Goal: Find contact information: Find contact information

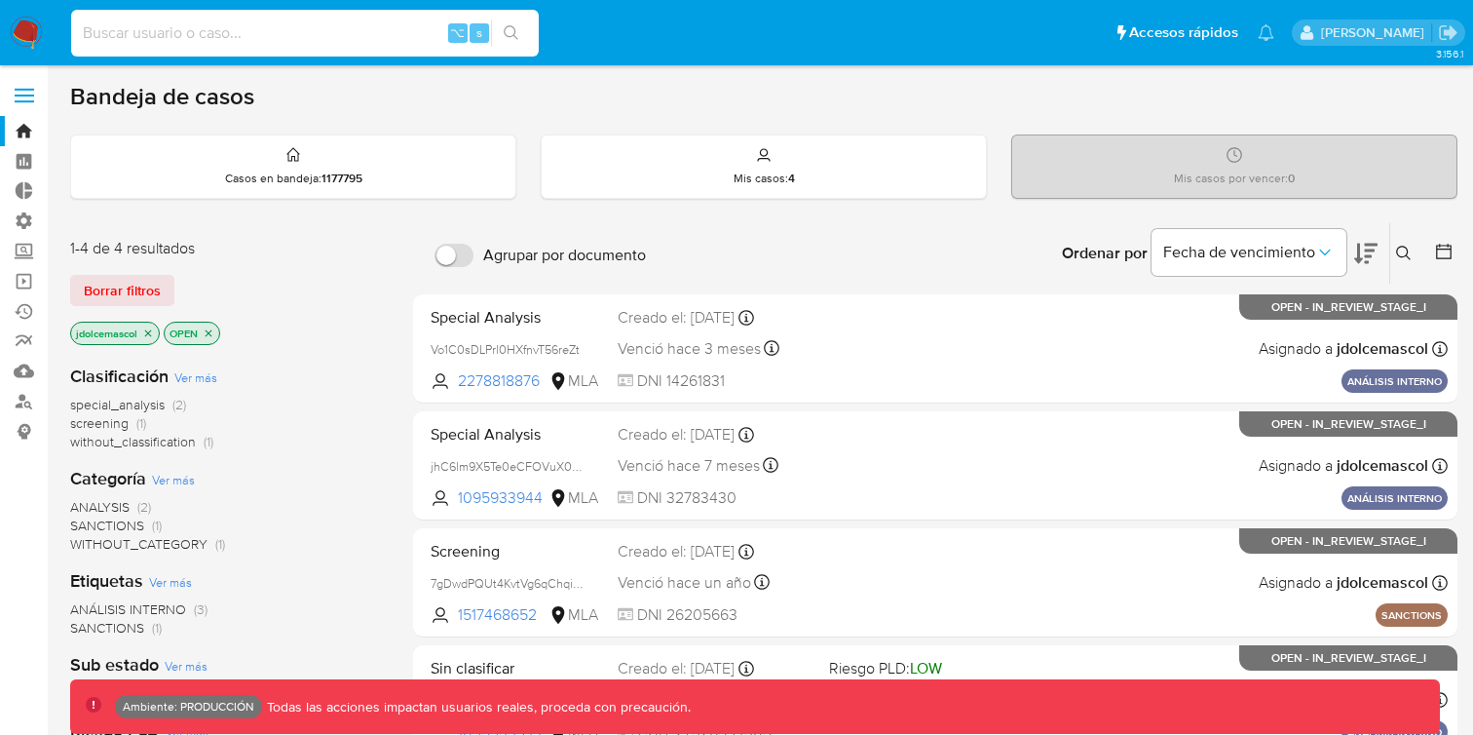
click at [384, 25] on input at bounding box center [305, 32] width 468 height 25
type input "joadolce@hotmail.com"
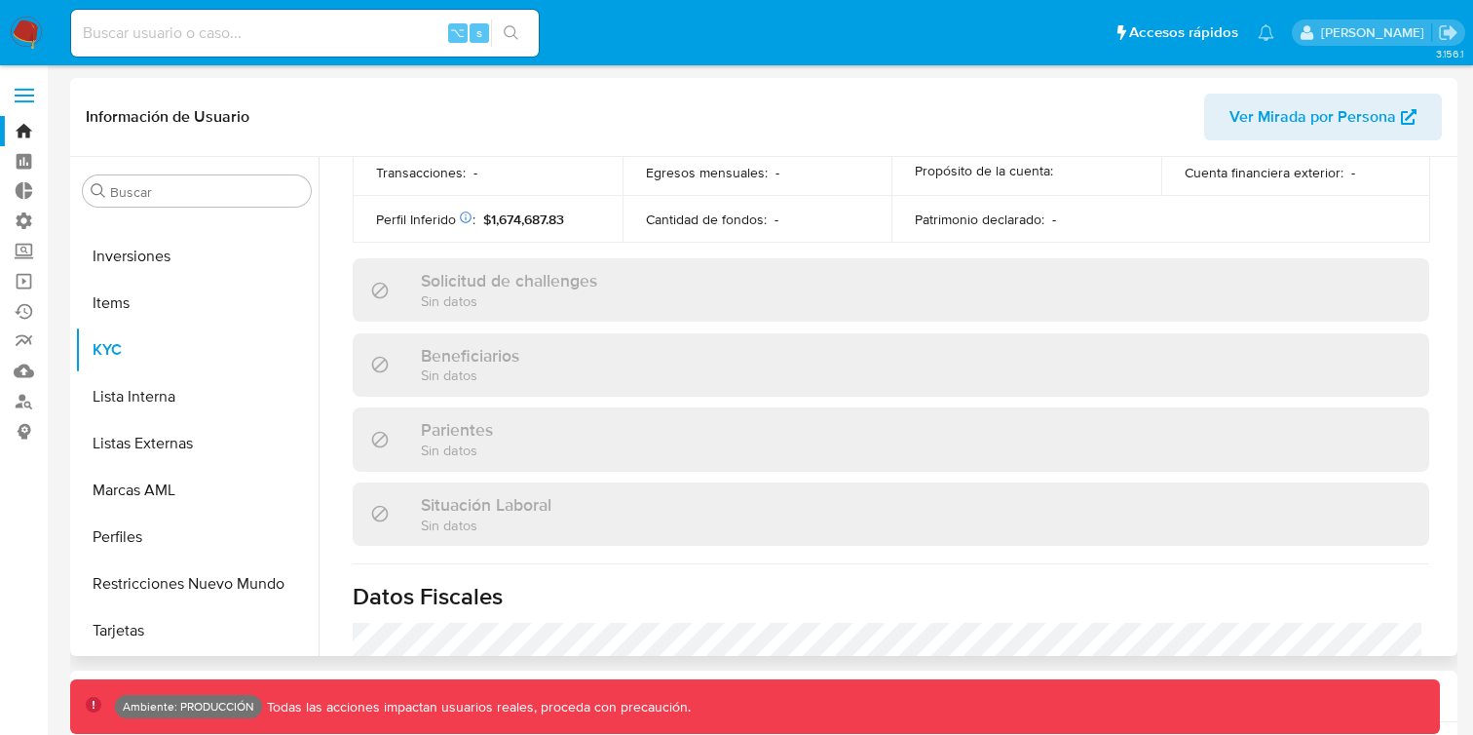
scroll to position [1044, 0]
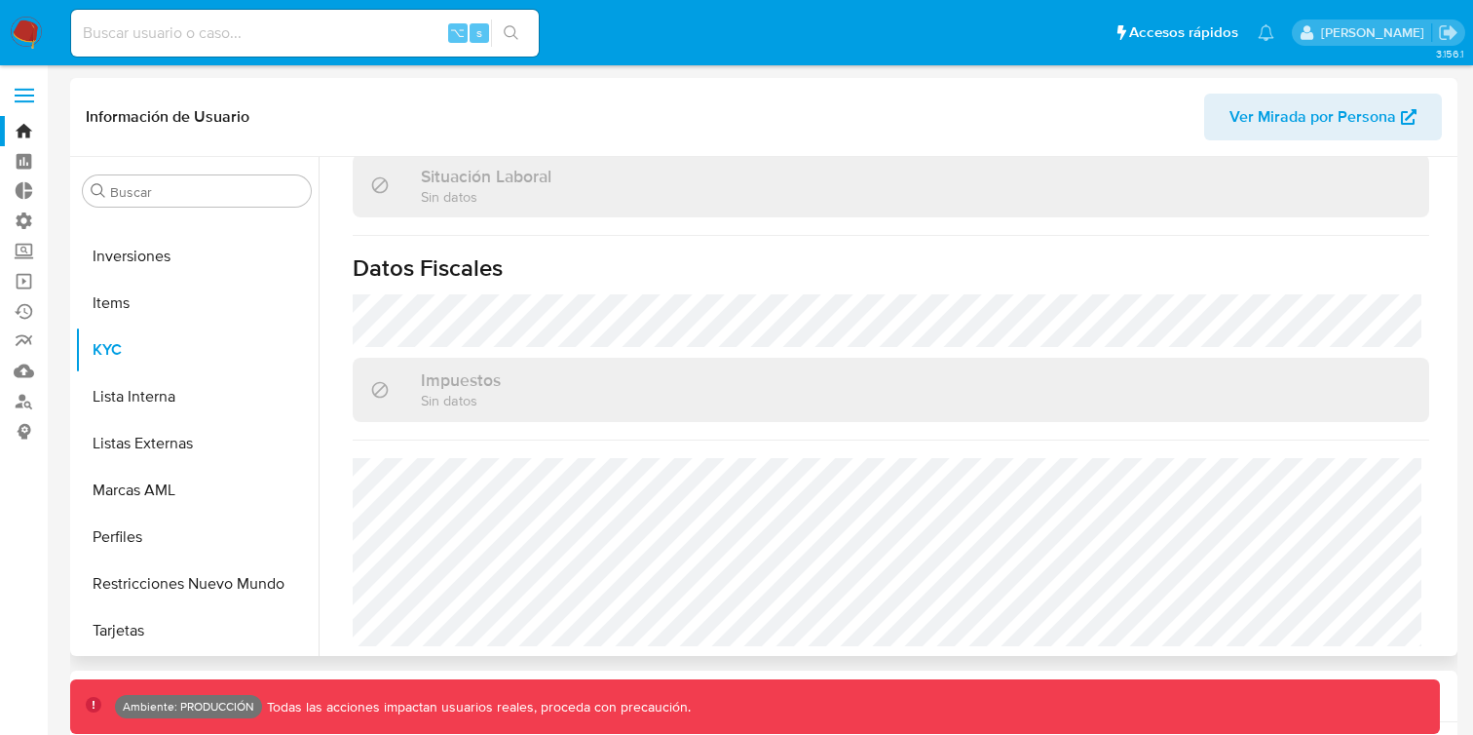
select select "10"
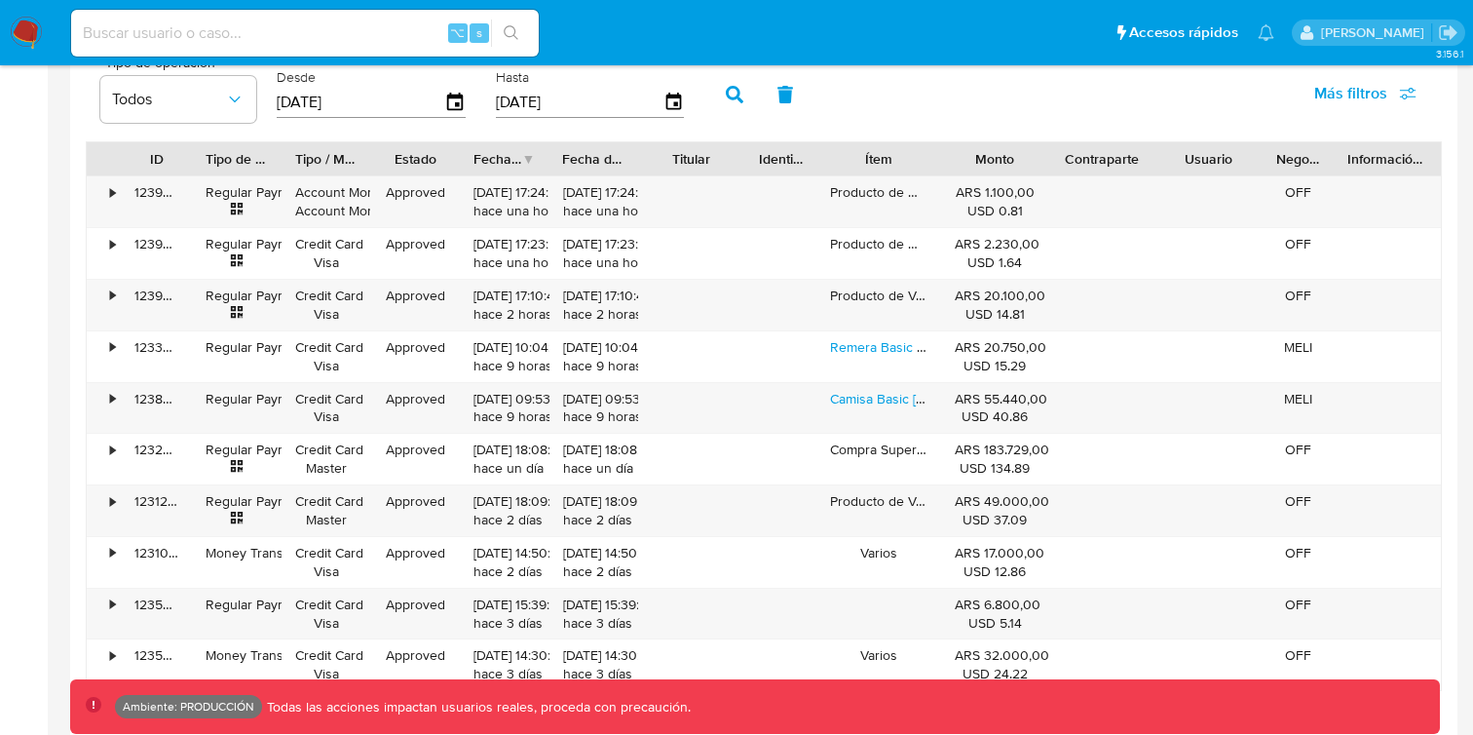
scroll to position [1817, 0]
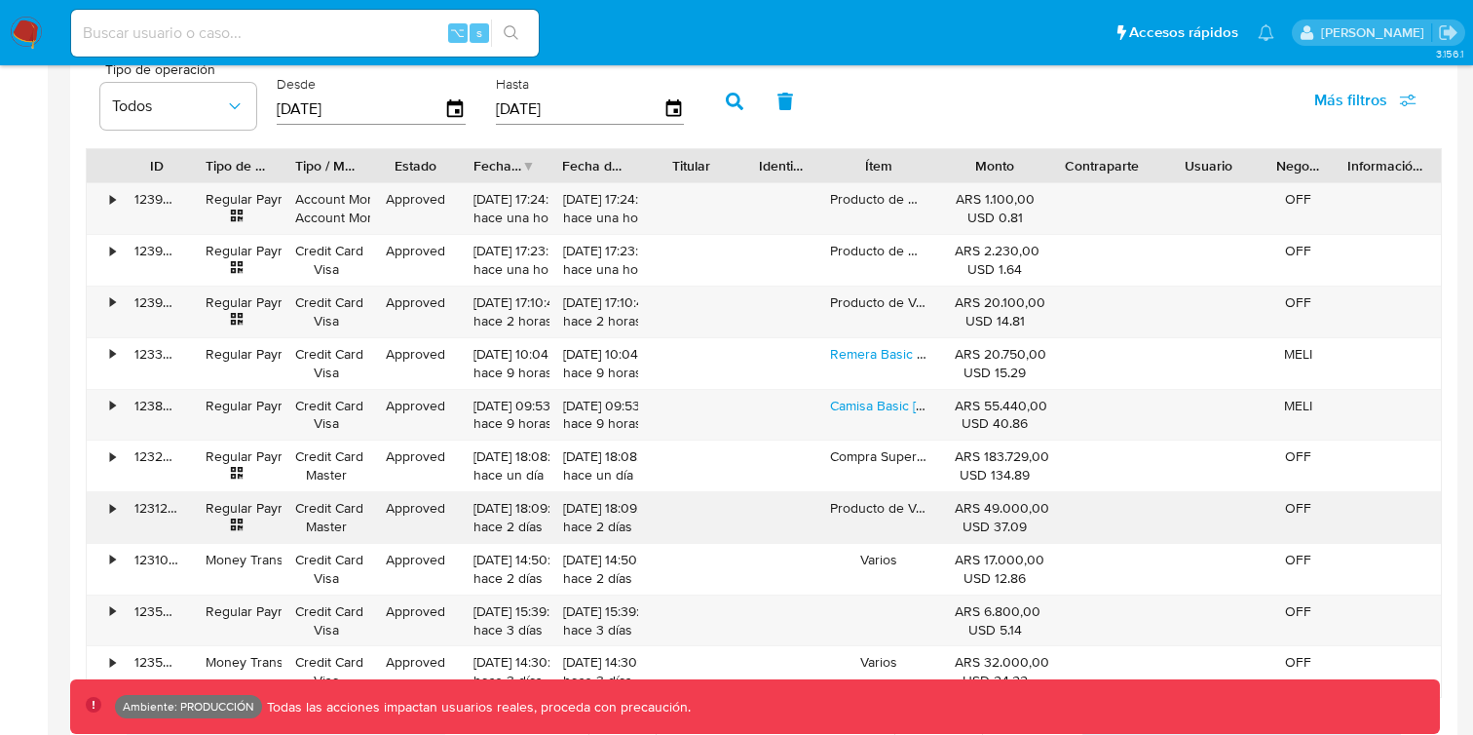
click at [914, 508] on div "Producto de Verduleria Arias" at bounding box center [879, 517] width 125 height 51
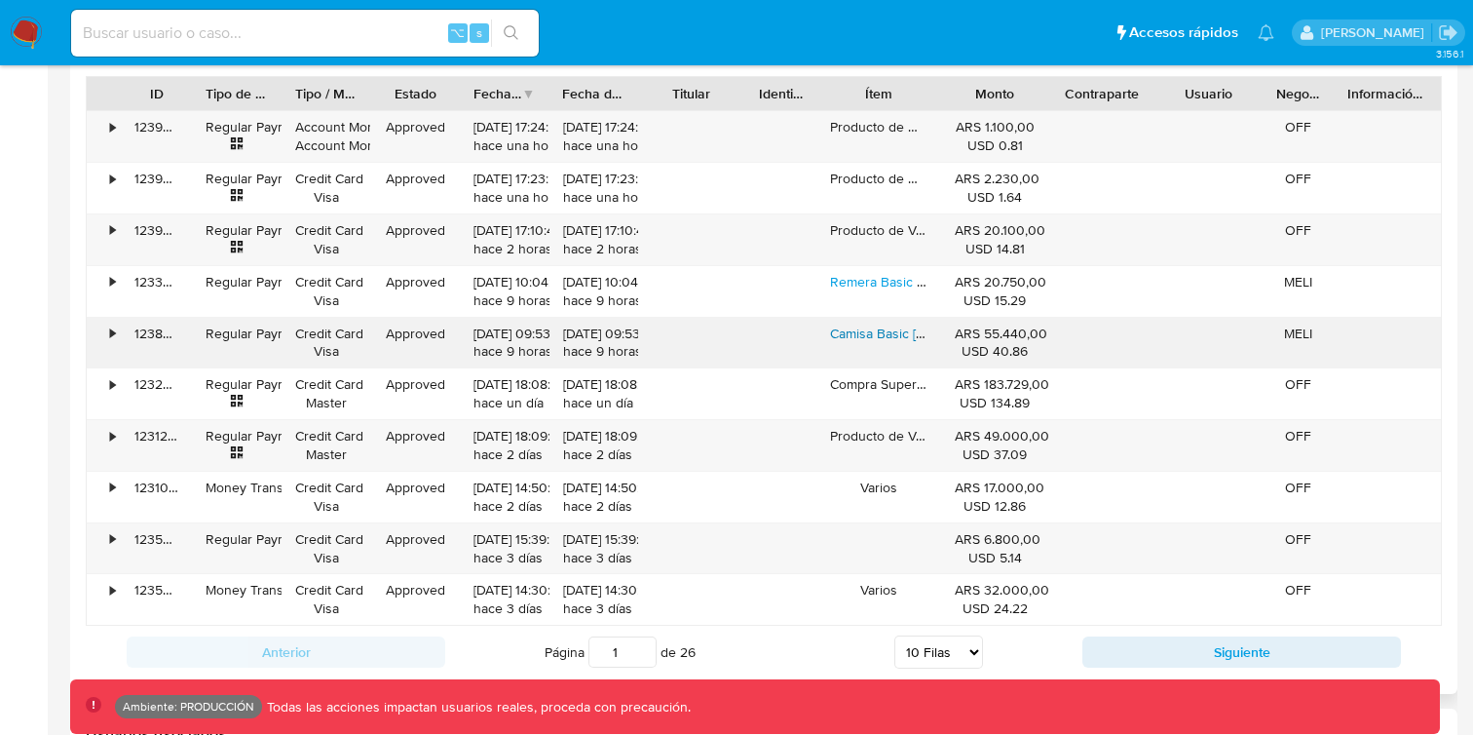
scroll to position [1883, 0]
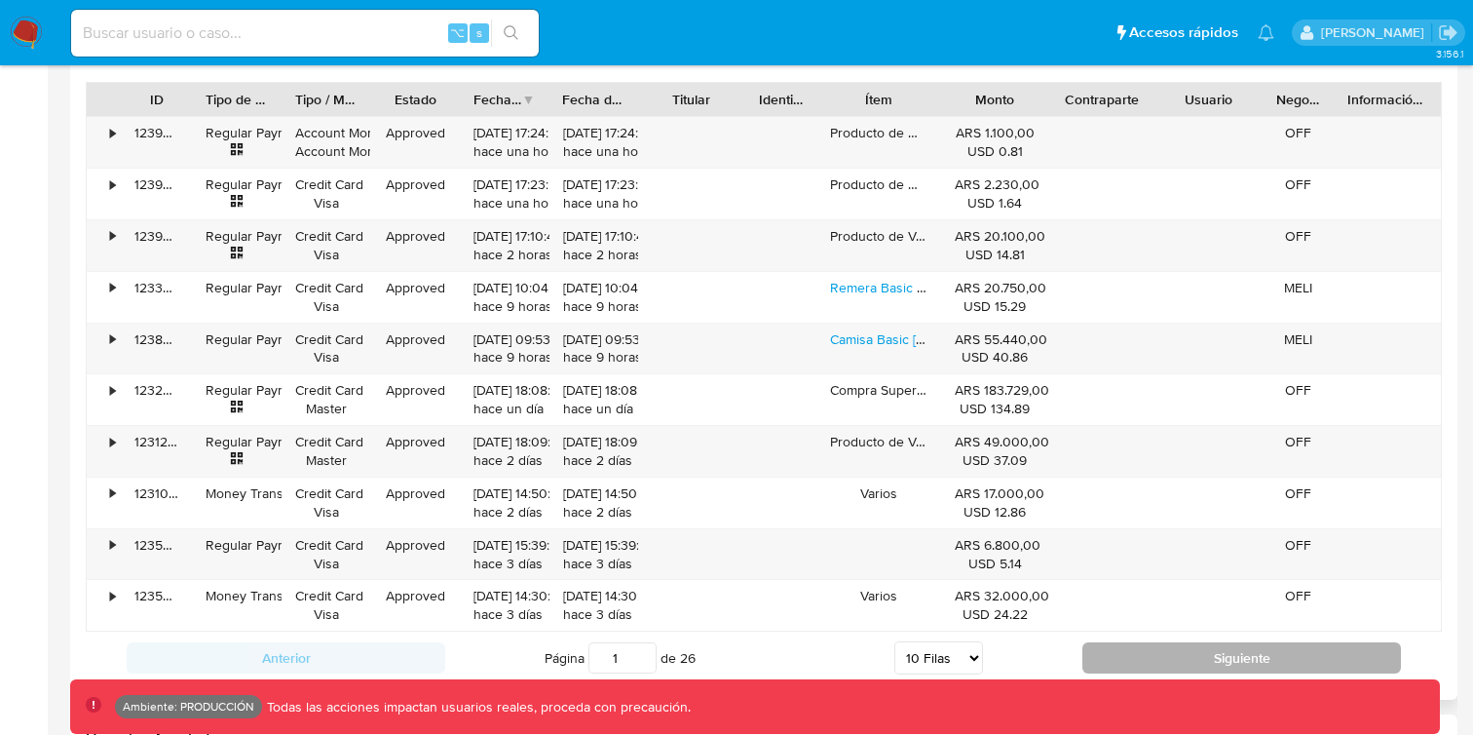
click at [1167, 651] on button "Siguiente" at bounding box center [1242, 657] width 319 height 31
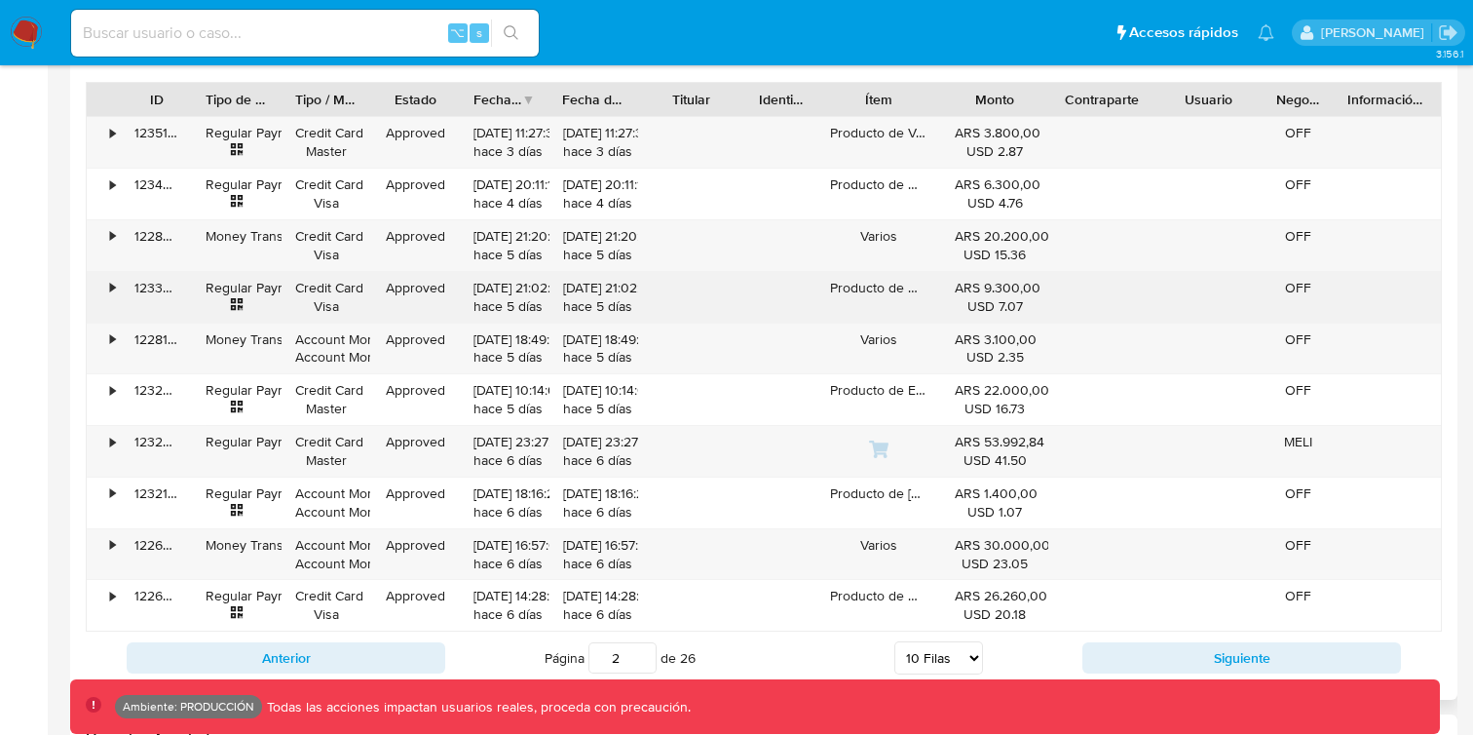
click at [908, 285] on div "Producto de Maxikiosco Bombay" at bounding box center [879, 297] width 125 height 51
click at [110, 286] on div "•" at bounding box center [112, 288] width 5 height 19
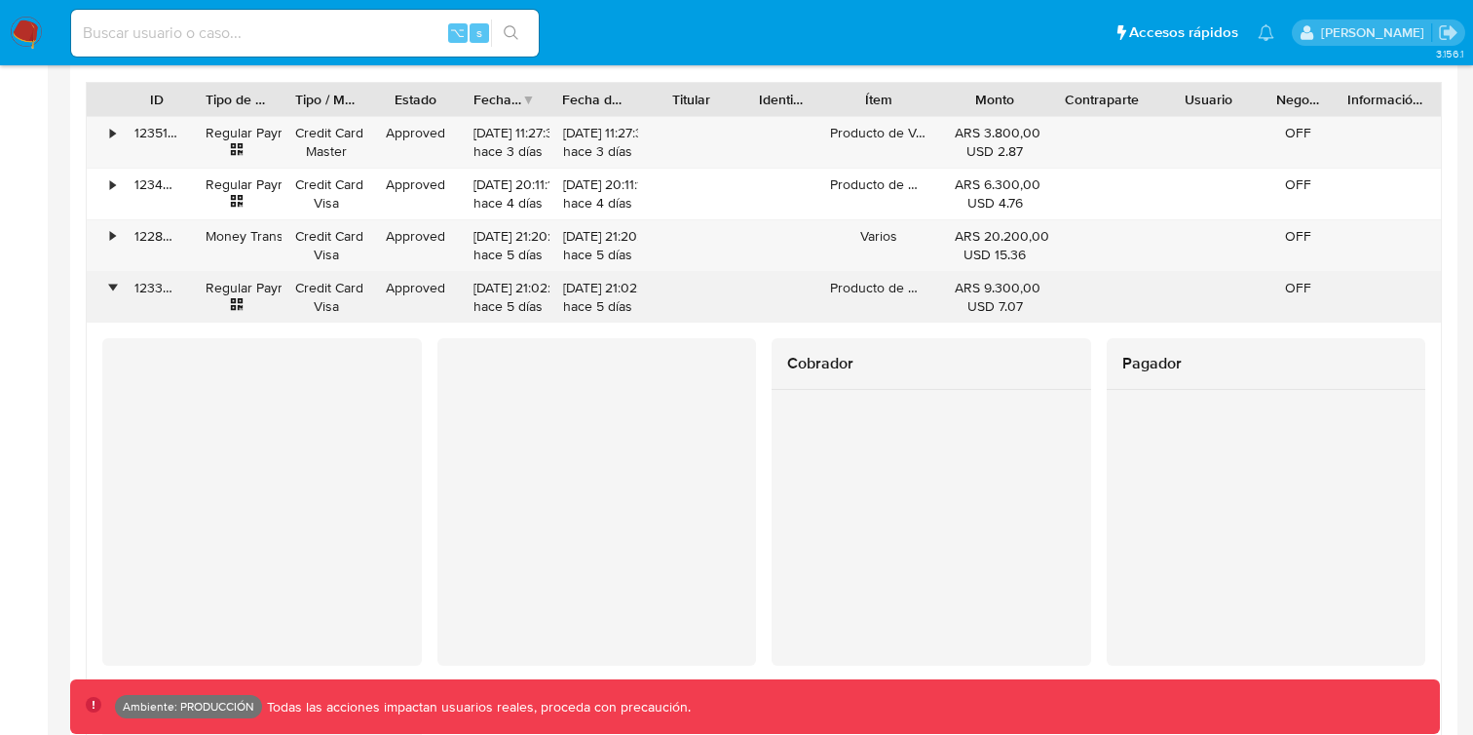
click at [110, 286] on div "•" at bounding box center [112, 288] width 5 height 19
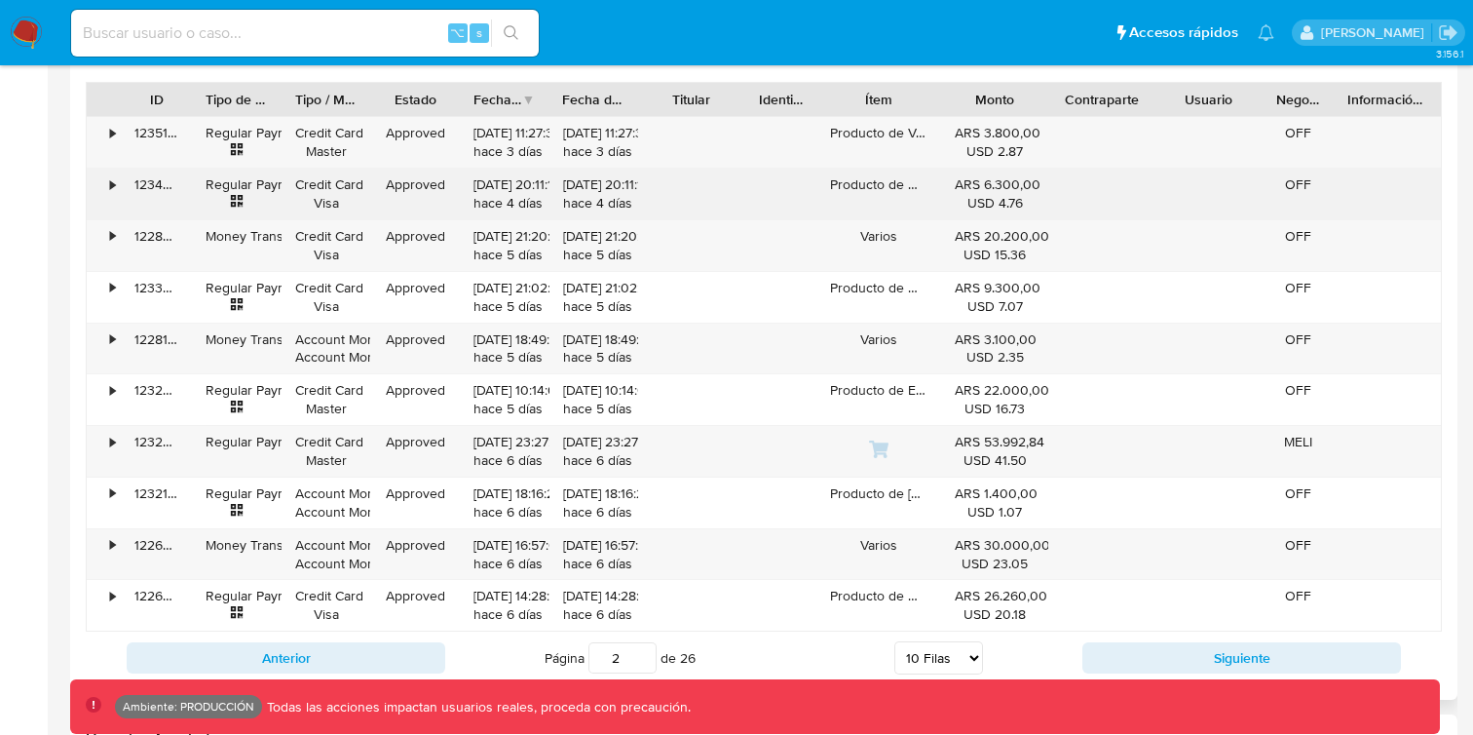
click at [104, 178] on div "•" at bounding box center [104, 194] width 34 height 51
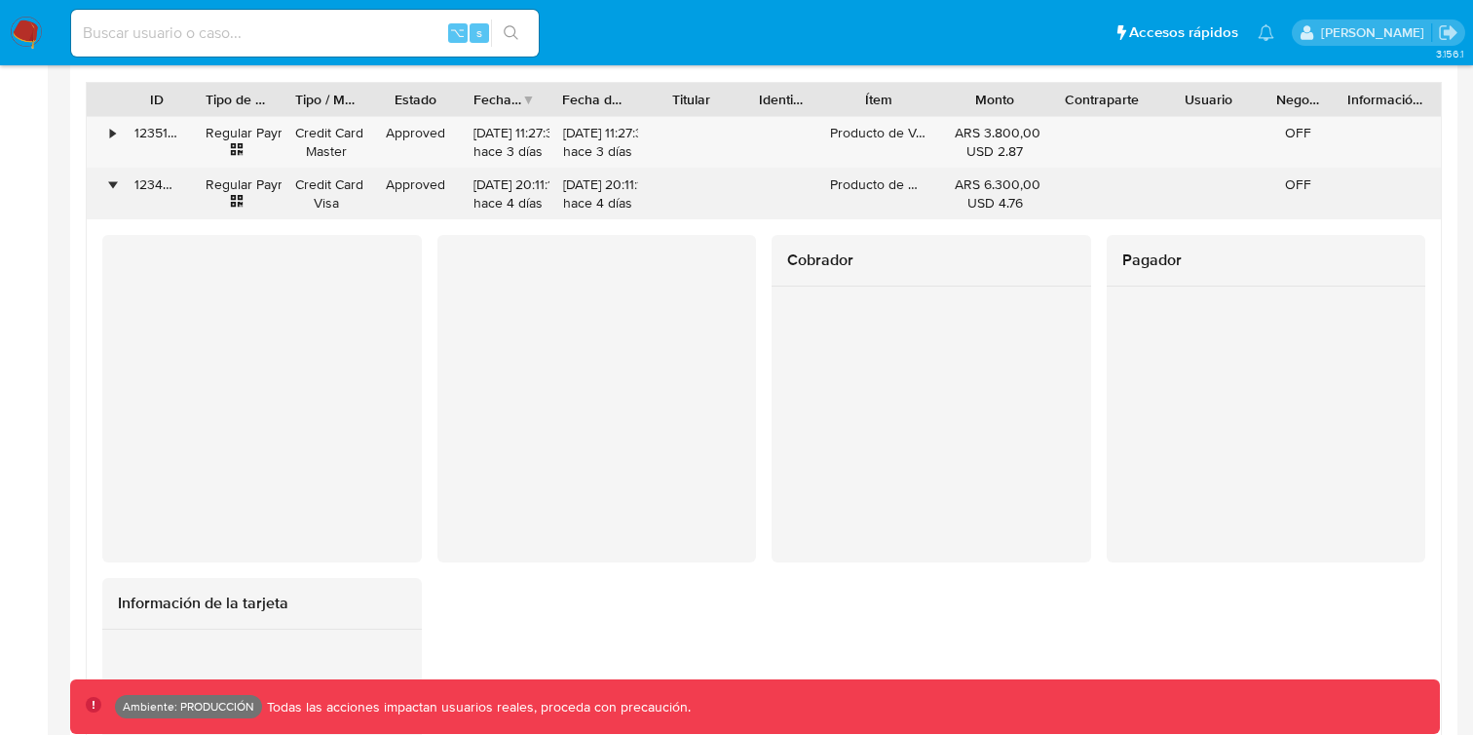
click at [104, 178] on div "•" at bounding box center [104, 194] width 34 height 51
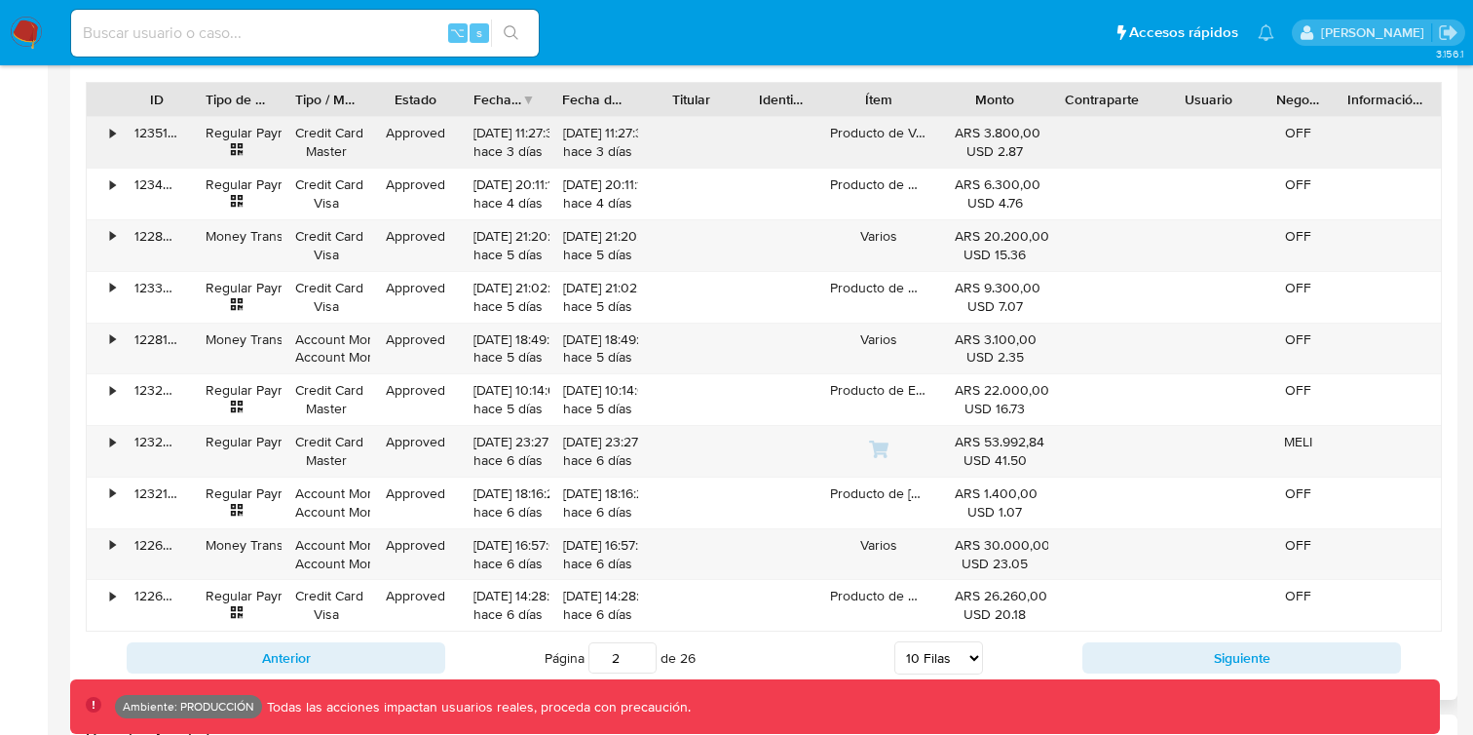
click at [107, 154] on div "•" at bounding box center [104, 142] width 34 height 51
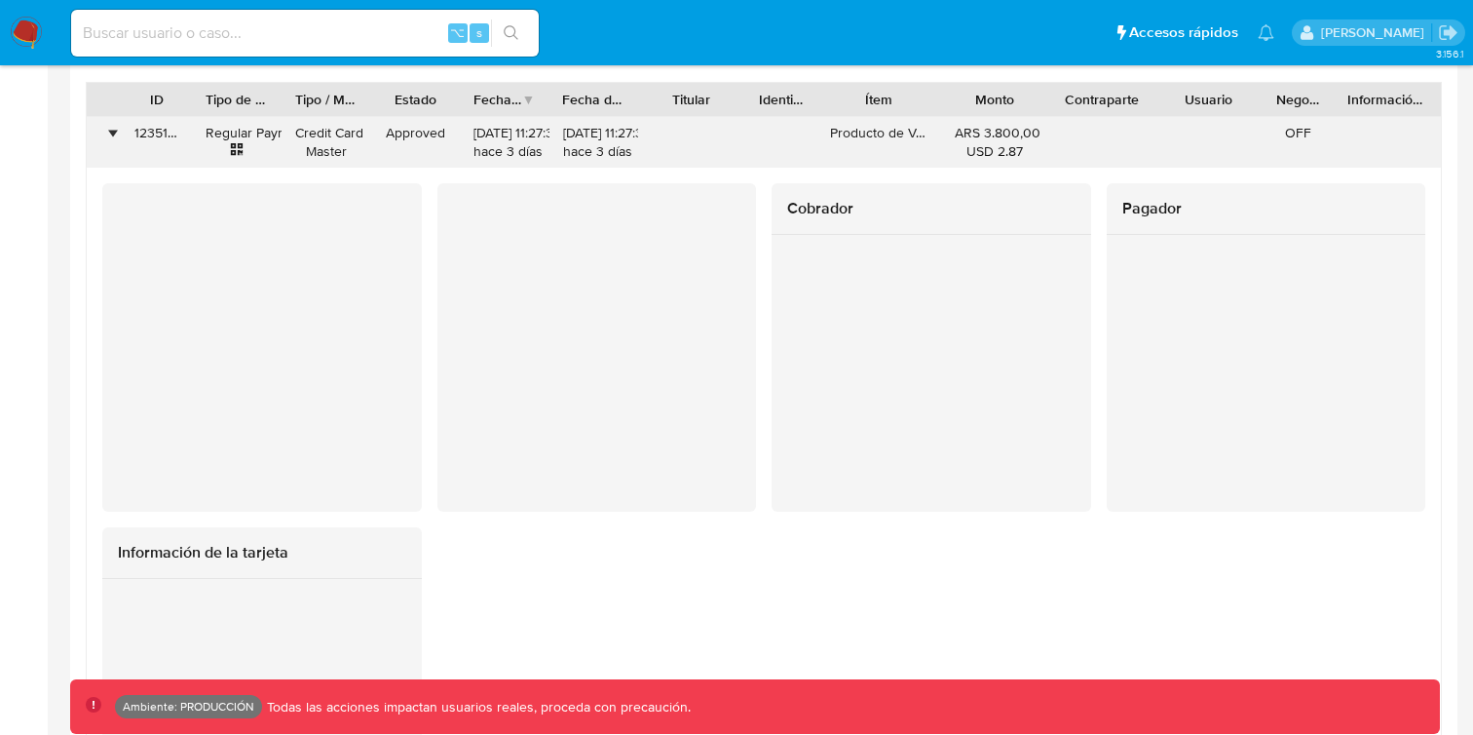
click at [107, 147] on div "•" at bounding box center [104, 142] width 34 height 51
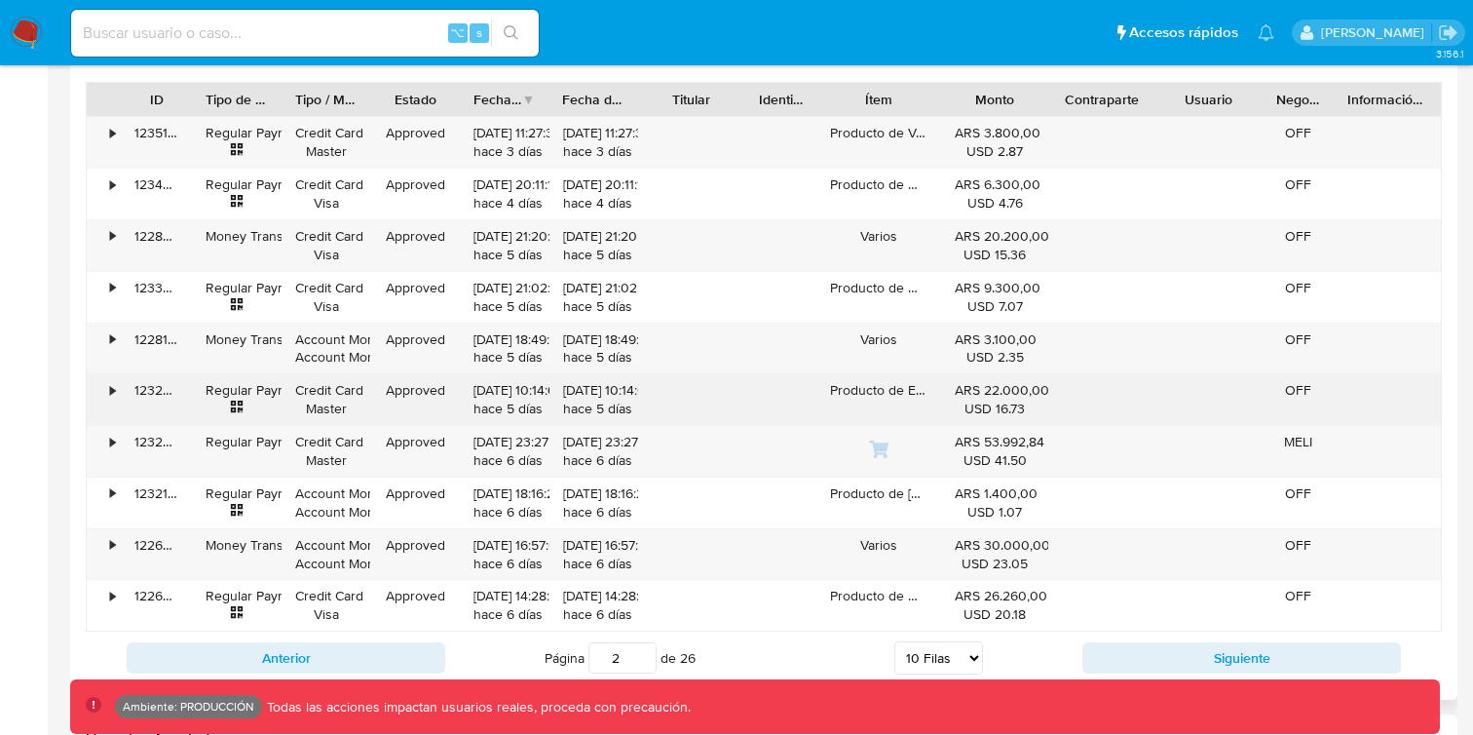
click at [103, 396] on div "•" at bounding box center [104, 399] width 34 height 51
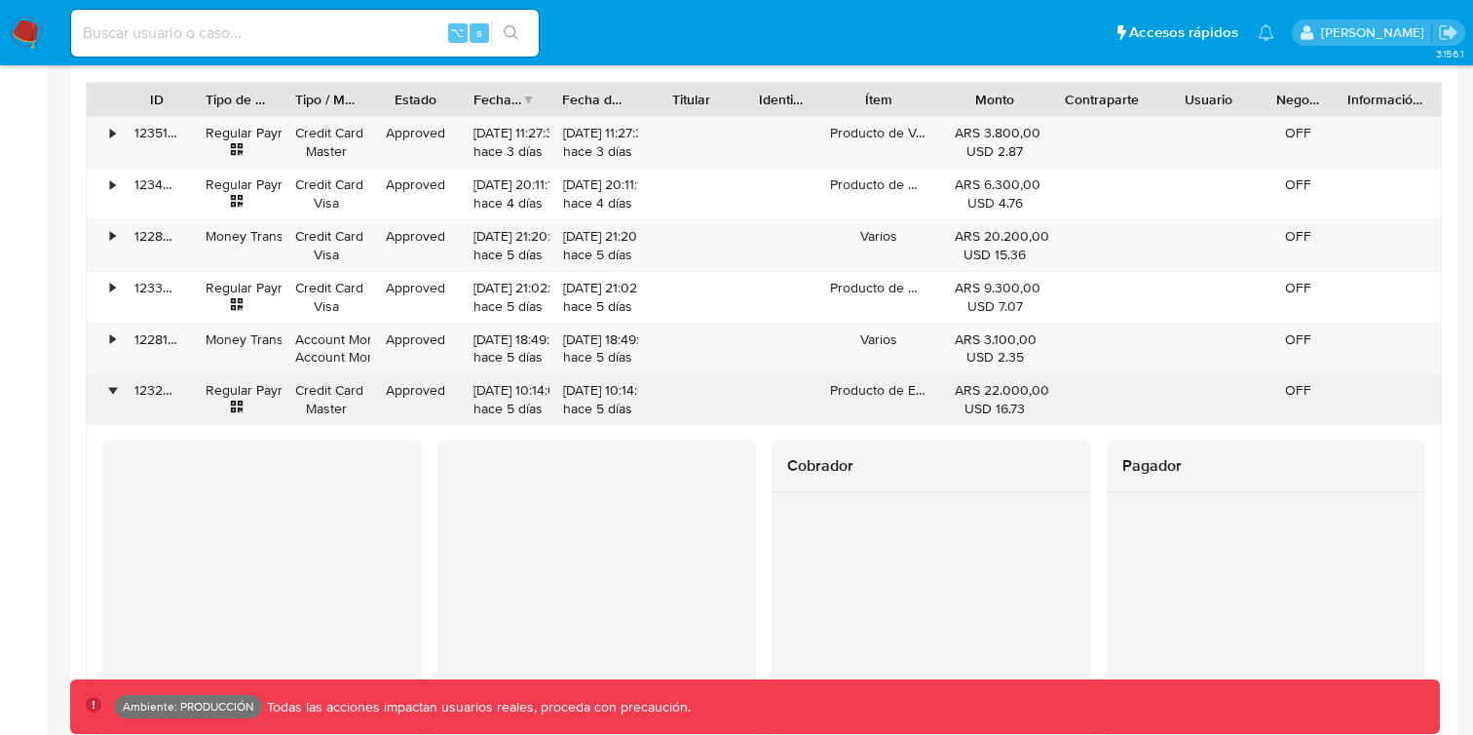
click at [103, 396] on div "•" at bounding box center [104, 399] width 34 height 51
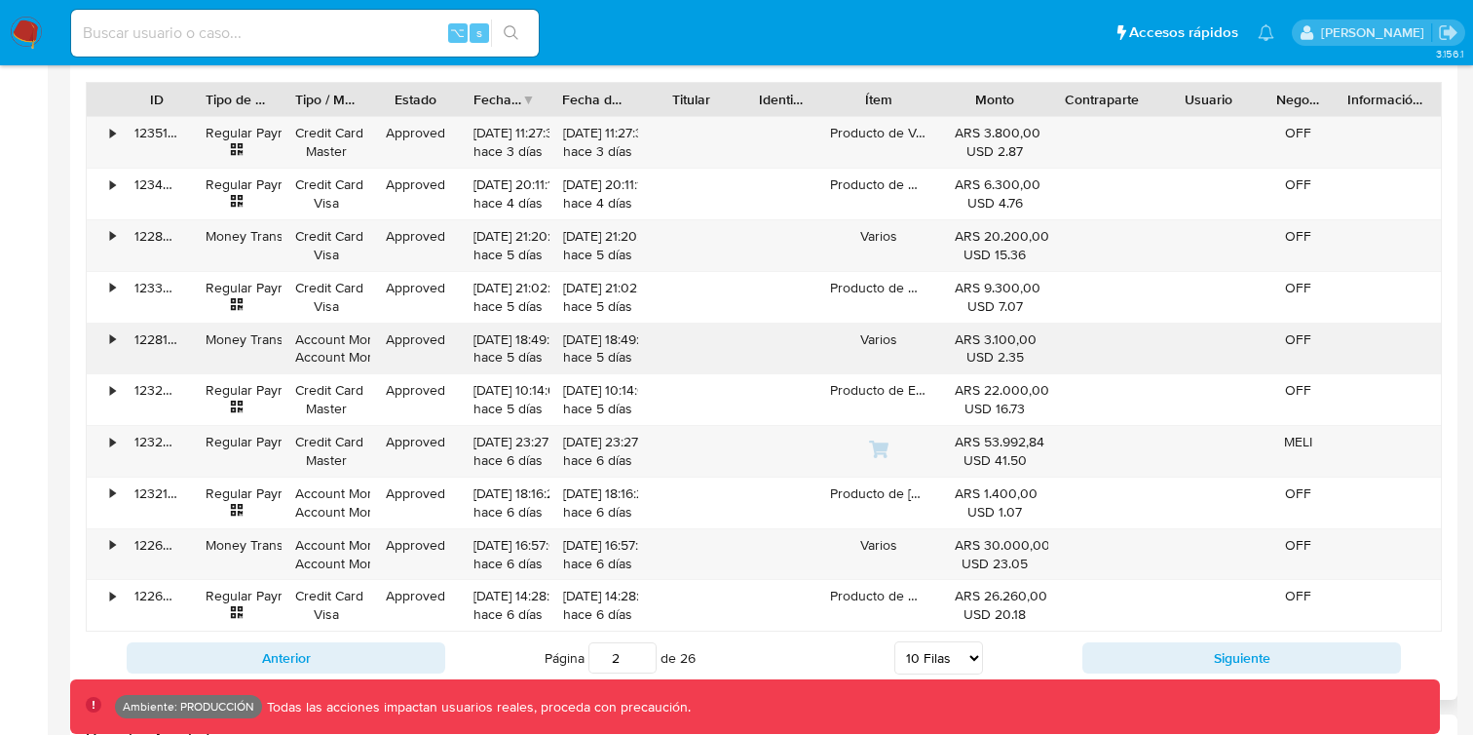
click at [111, 347] on div "•" at bounding box center [112, 339] width 5 height 19
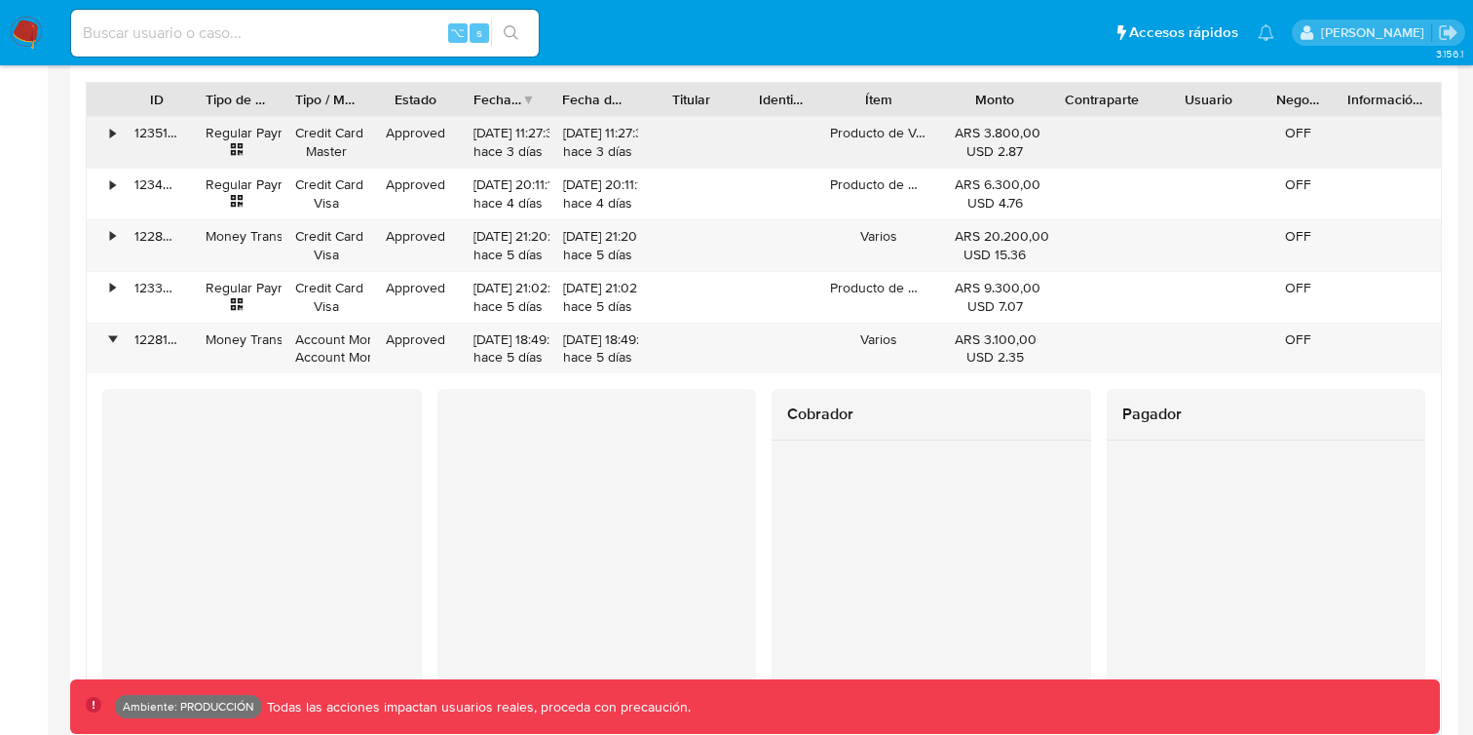
click at [111, 139] on div "•" at bounding box center [112, 133] width 5 height 19
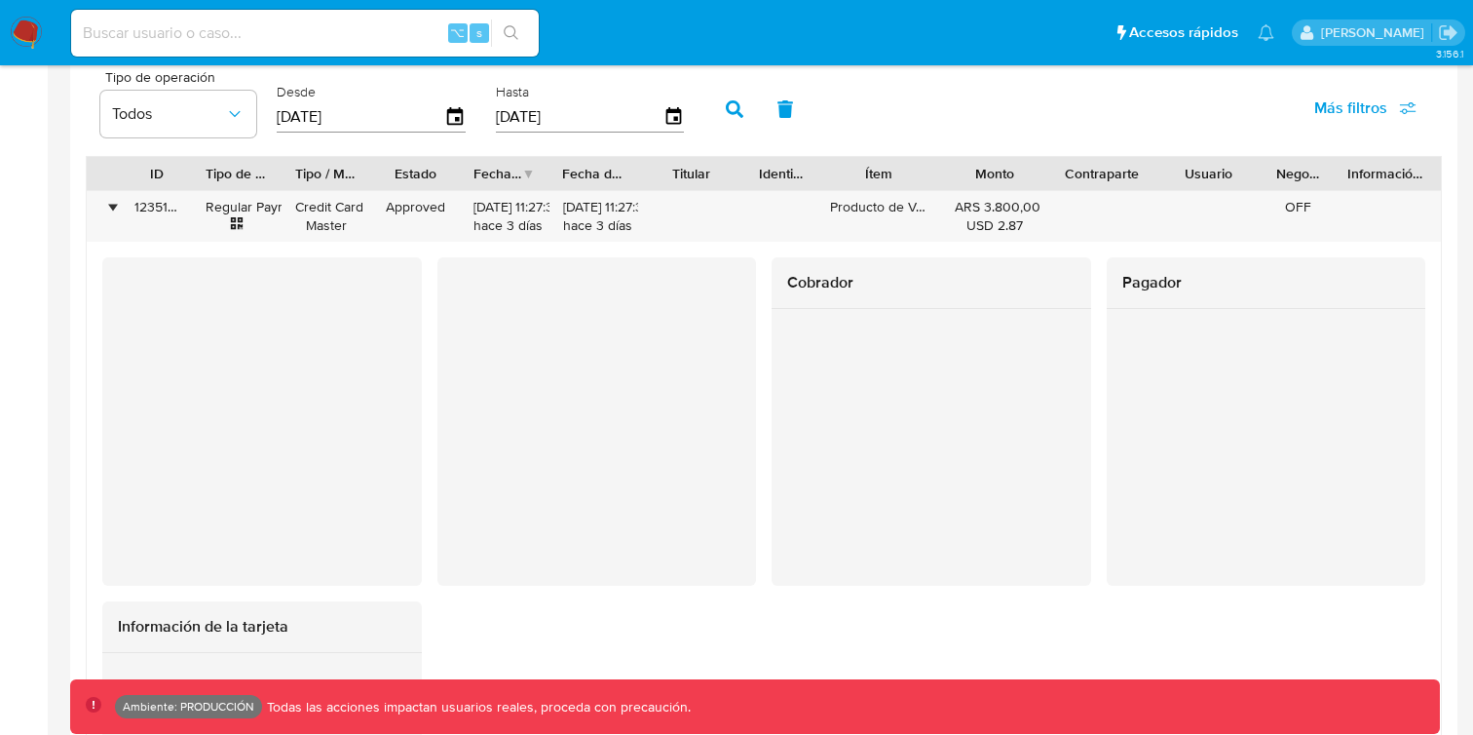
scroll to position [1725, 0]
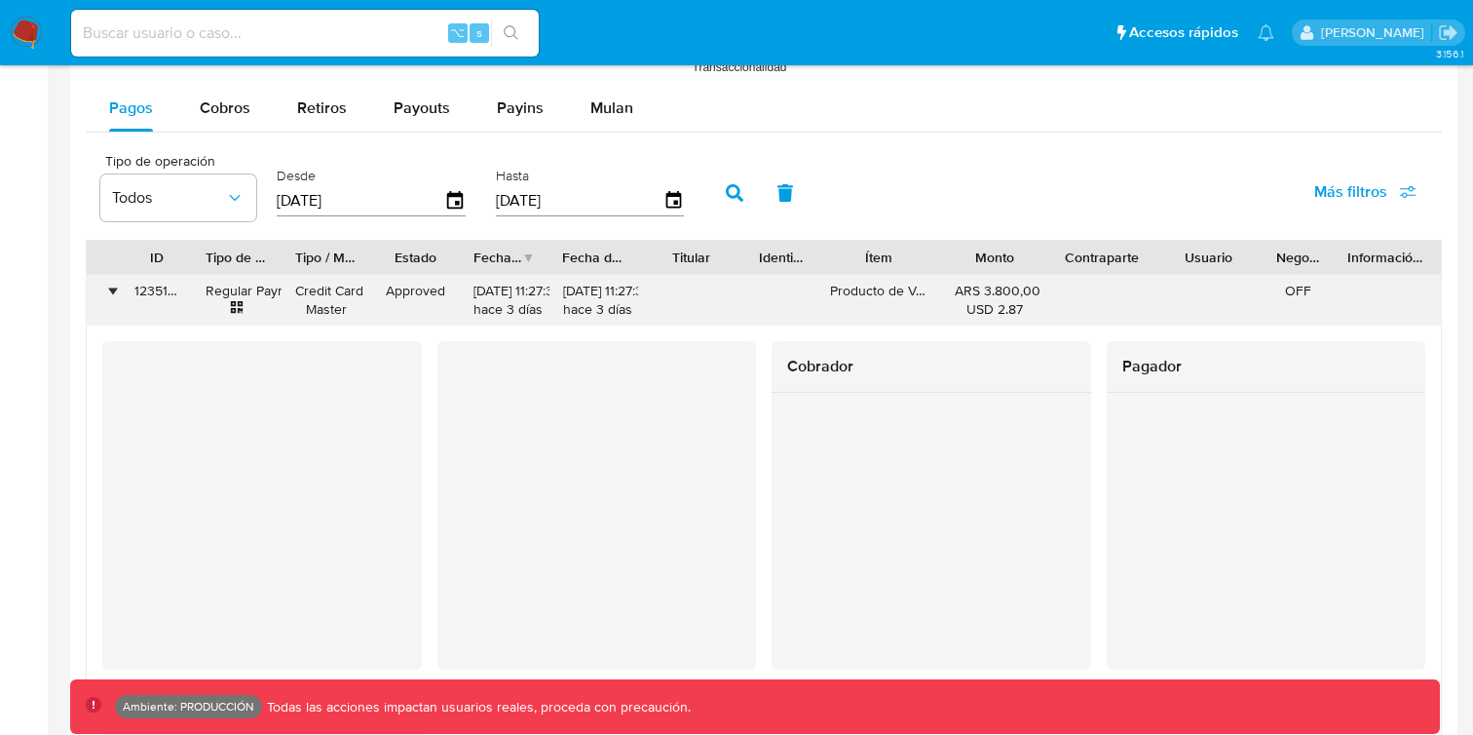
click at [126, 296] on div "123514425868" at bounding box center [156, 300] width 71 height 51
click at [112, 296] on div "•" at bounding box center [112, 291] width 5 height 19
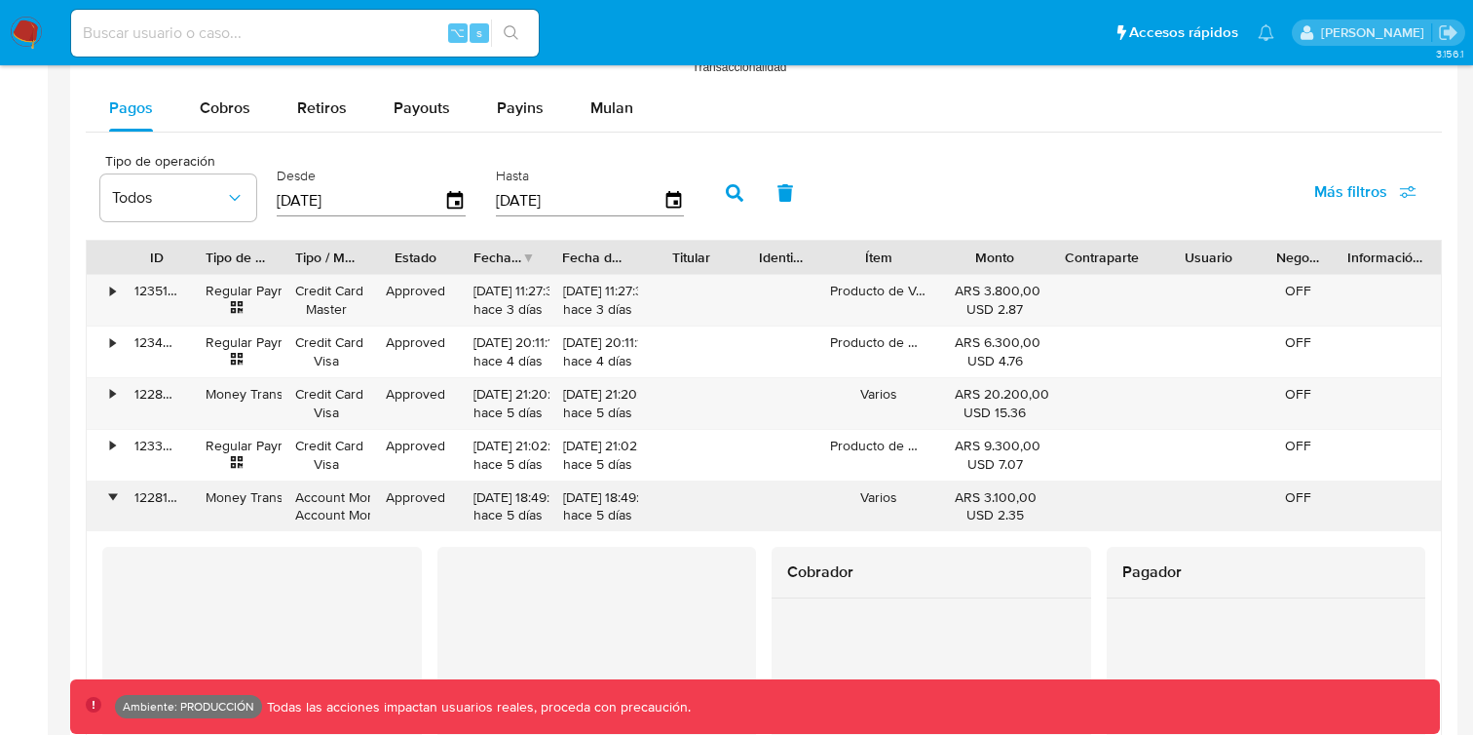
click at [113, 506] on div "•" at bounding box center [112, 497] width 5 height 19
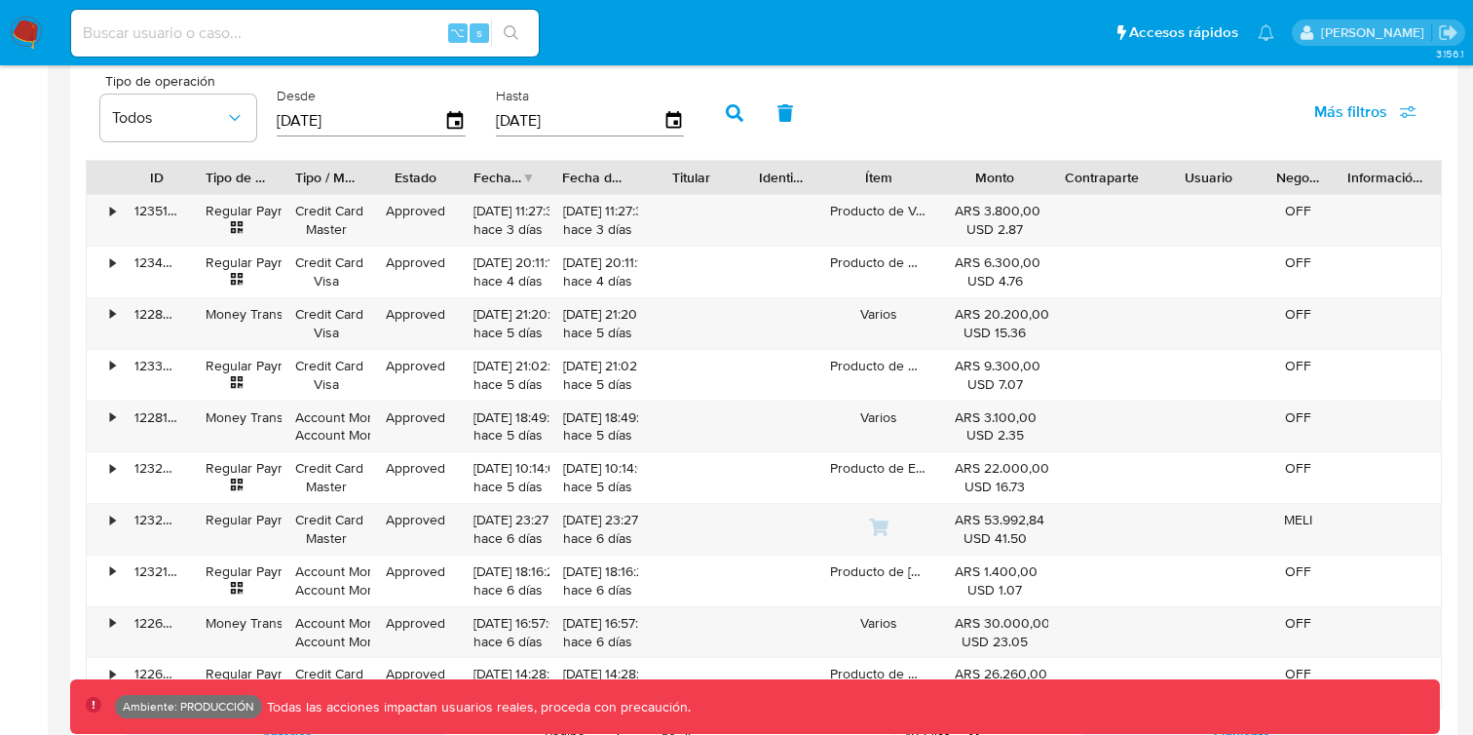
scroll to position [1809, 0]
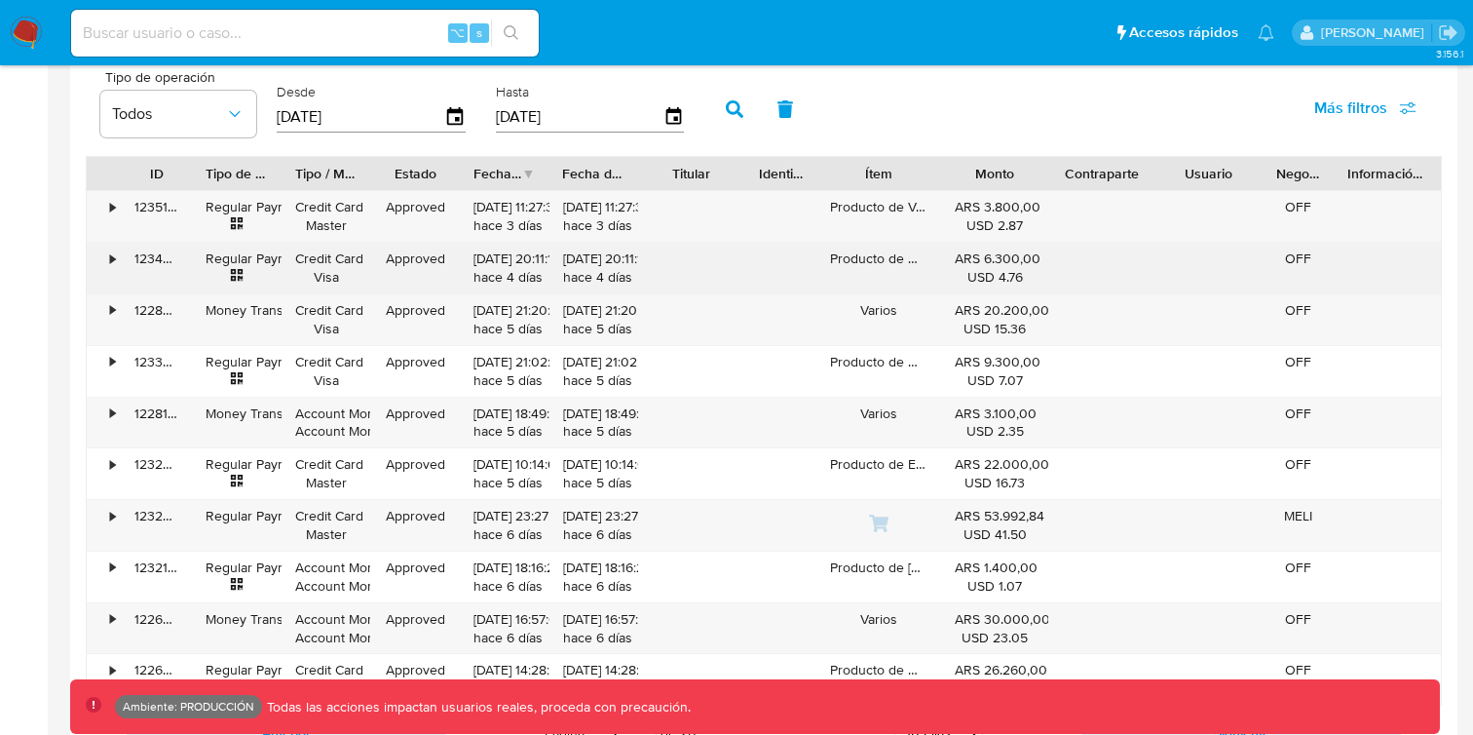
click at [116, 255] on div "•" at bounding box center [104, 268] width 34 height 51
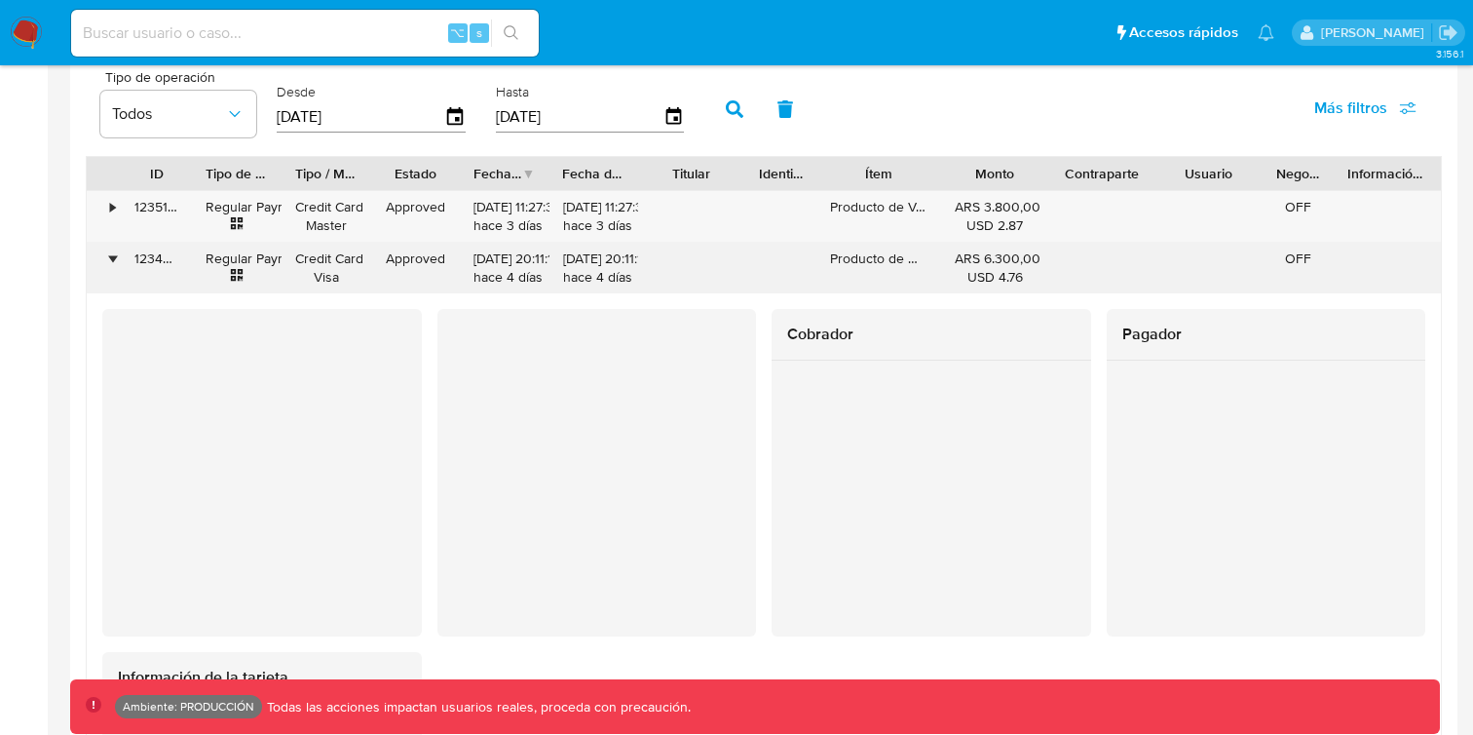
click at [110, 254] on div "•" at bounding box center [112, 258] width 5 height 19
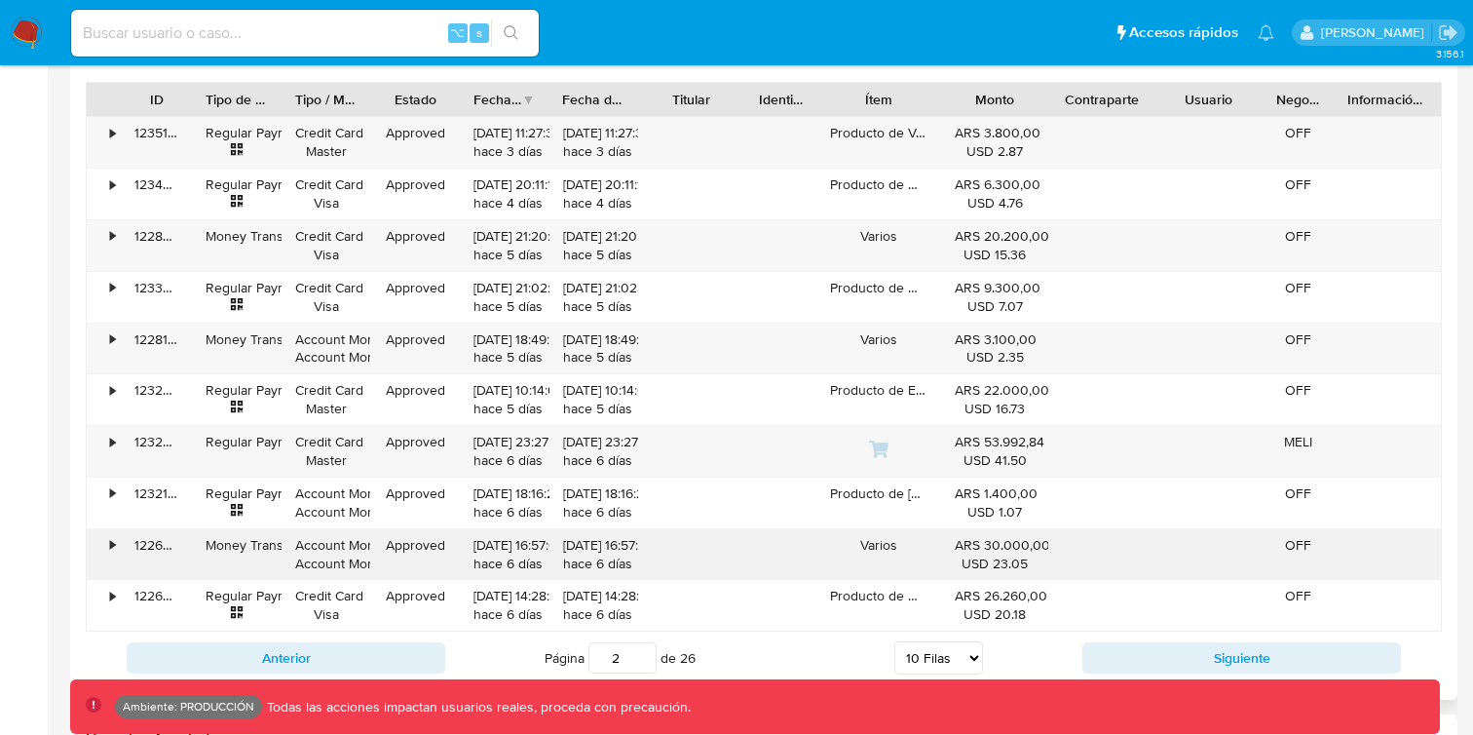
scroll to position [1881, 0]
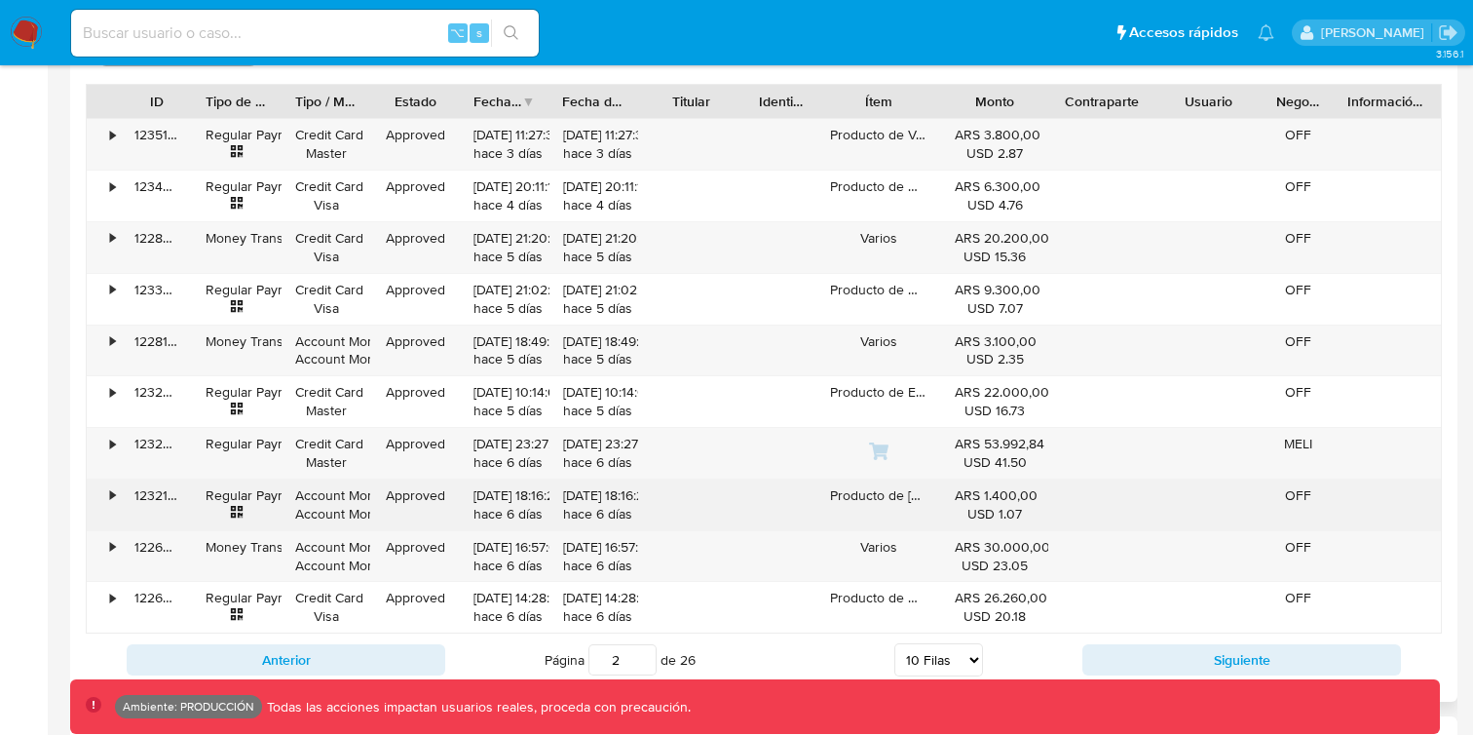
click at [908, 497] on div "Producto de Carnes scarponi minimercado" at bounding box center [879, 504] width 125 height 51
click at [1002, 505] on div "USD 1.07" at bounding box center [995, 514] width 80 height 19
click at [112, 504] on div "•" at bounding box center [112, 495] width 5 height 19
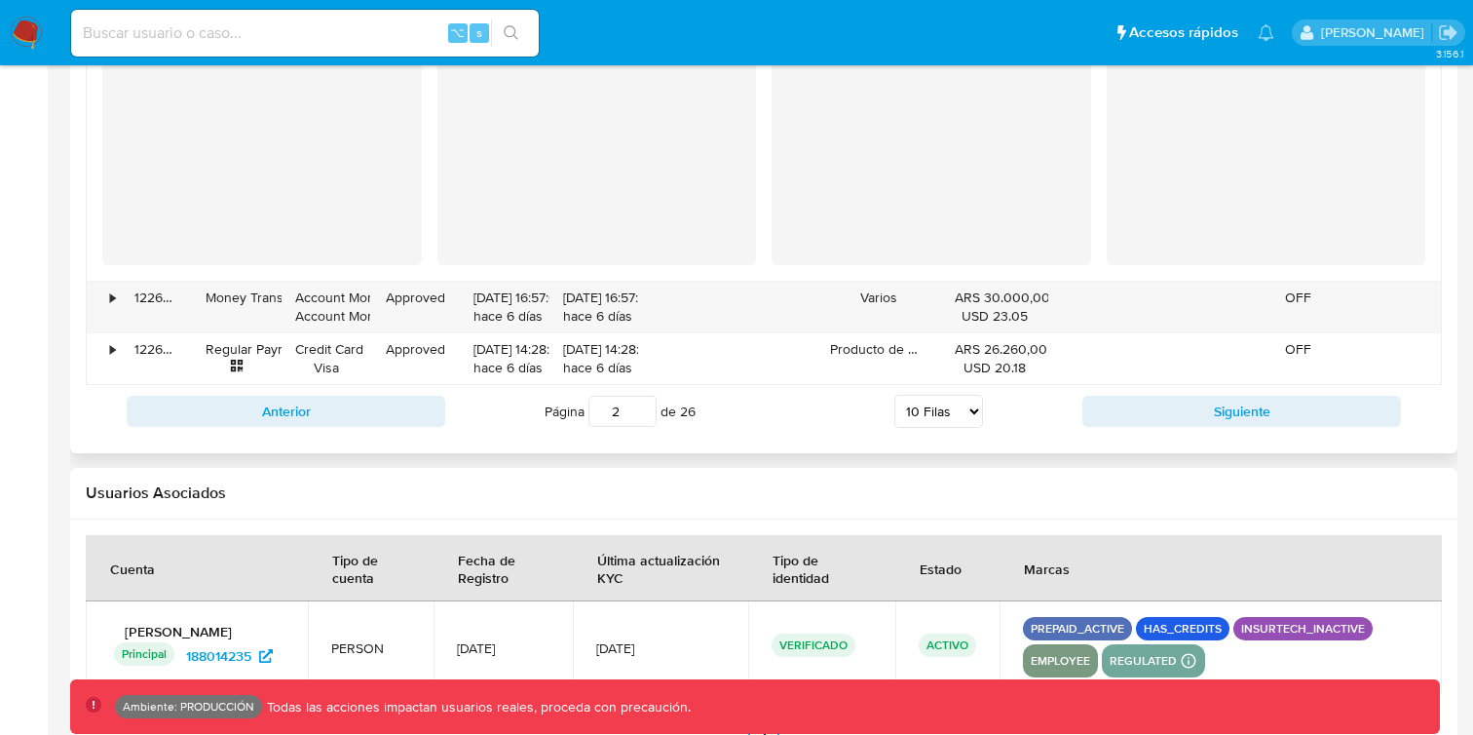
scroll to position [2577, 0]
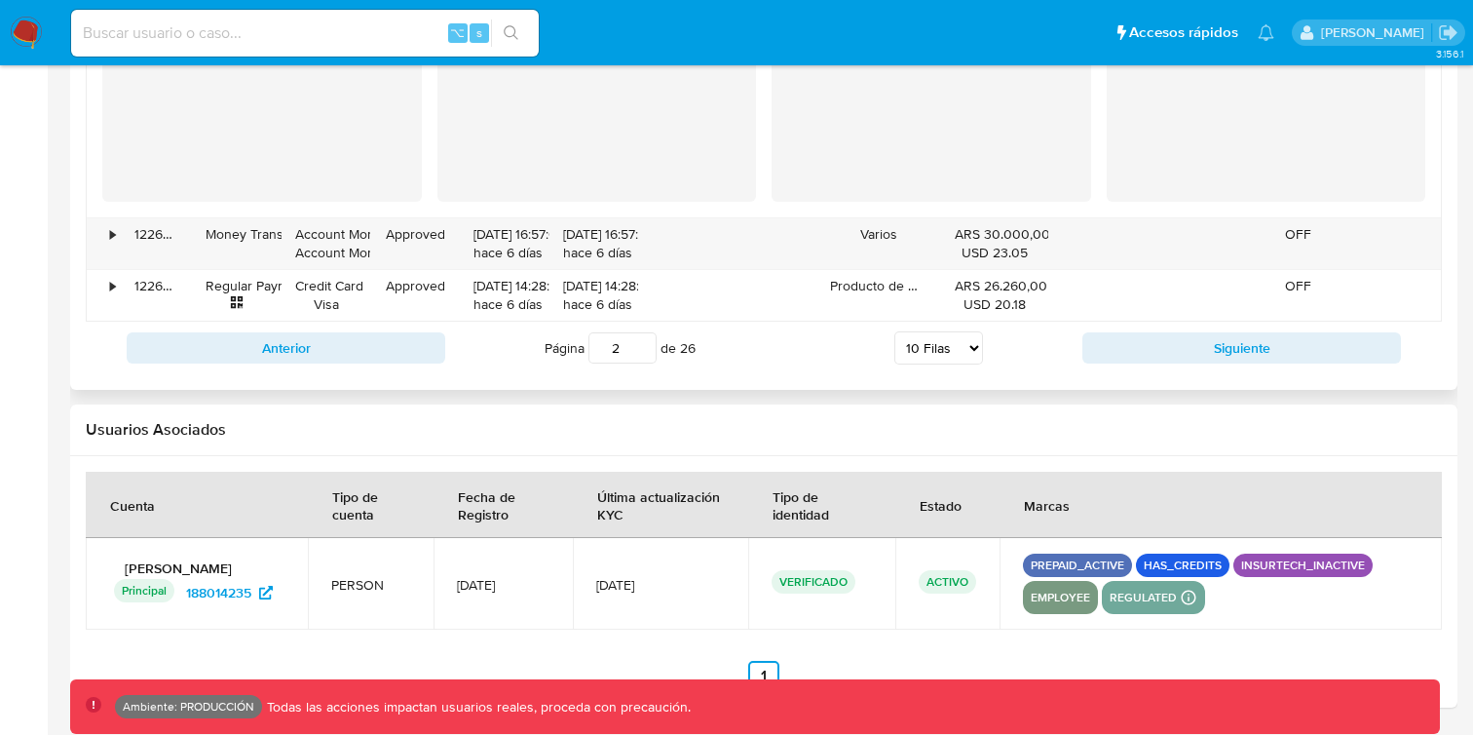
click at [295, 364] on div "Anterior Página 2 de 26 5 Filas 10 Filas 20 Filas 25 Filas 50 Filas 100 Filas S…" at bounding box center [764, 348] width 1357 height 53
click at [349, 339] on button "Anterior" at bounding box center [286, 347] width 319 height 31
type input "1"
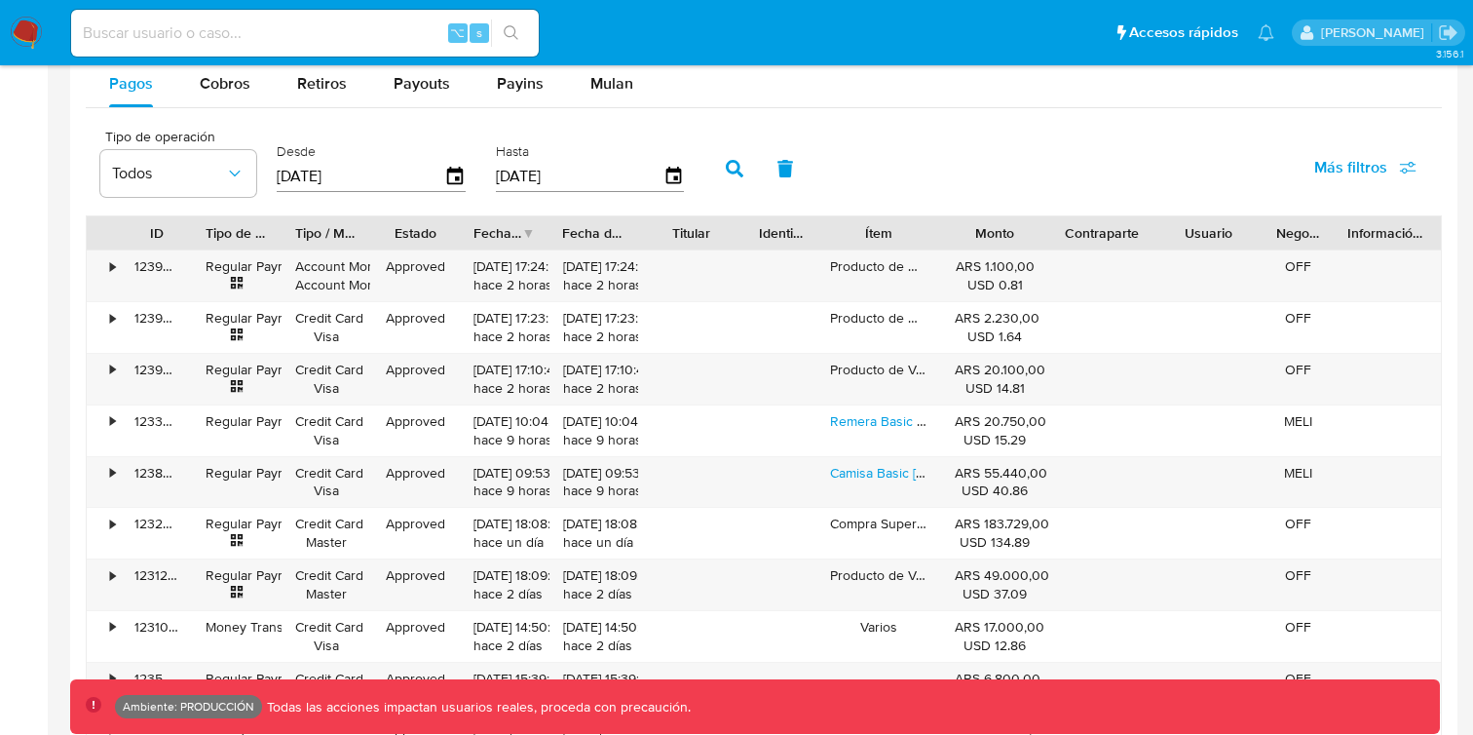
scroll to position [1890, 0]
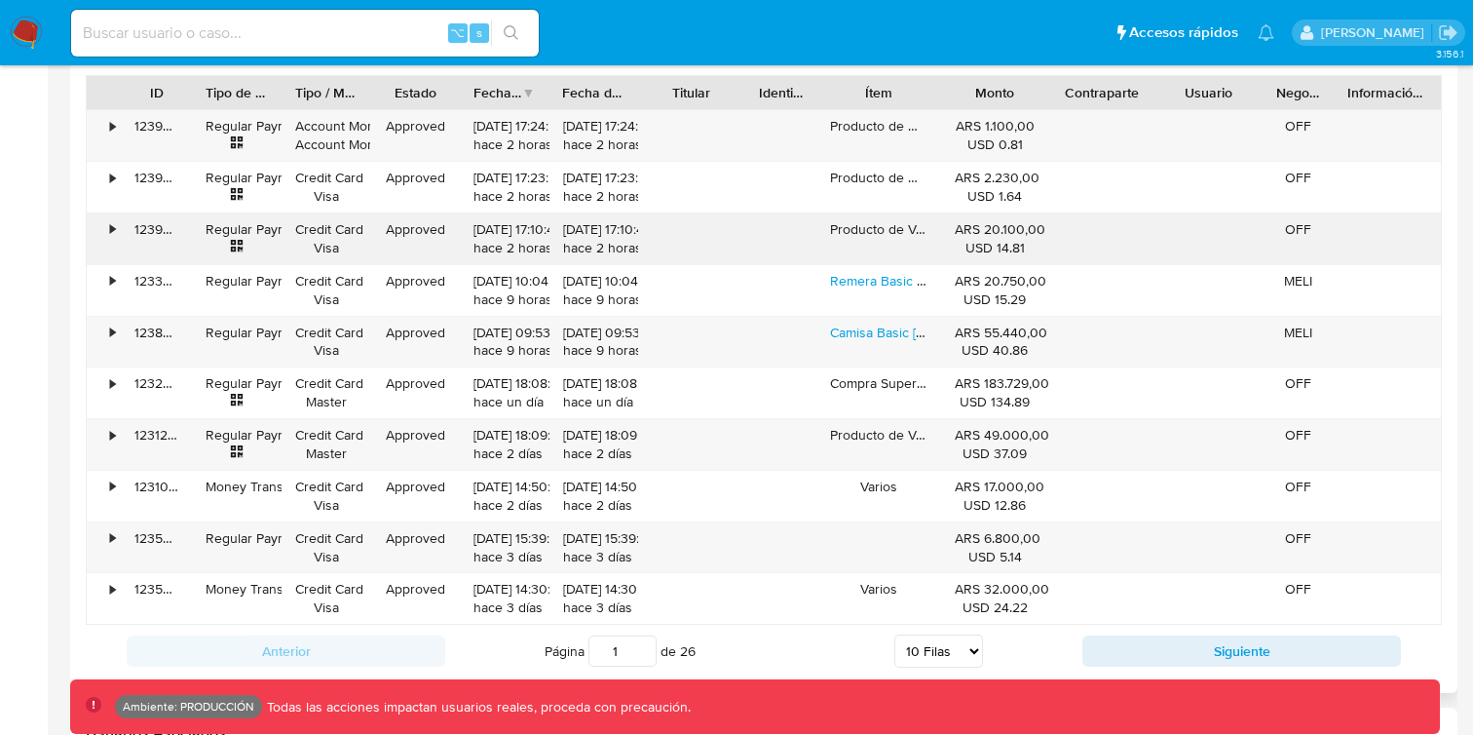
click at [110, 232] on div "•" at bounding box center [112, 229] width 5 height 19
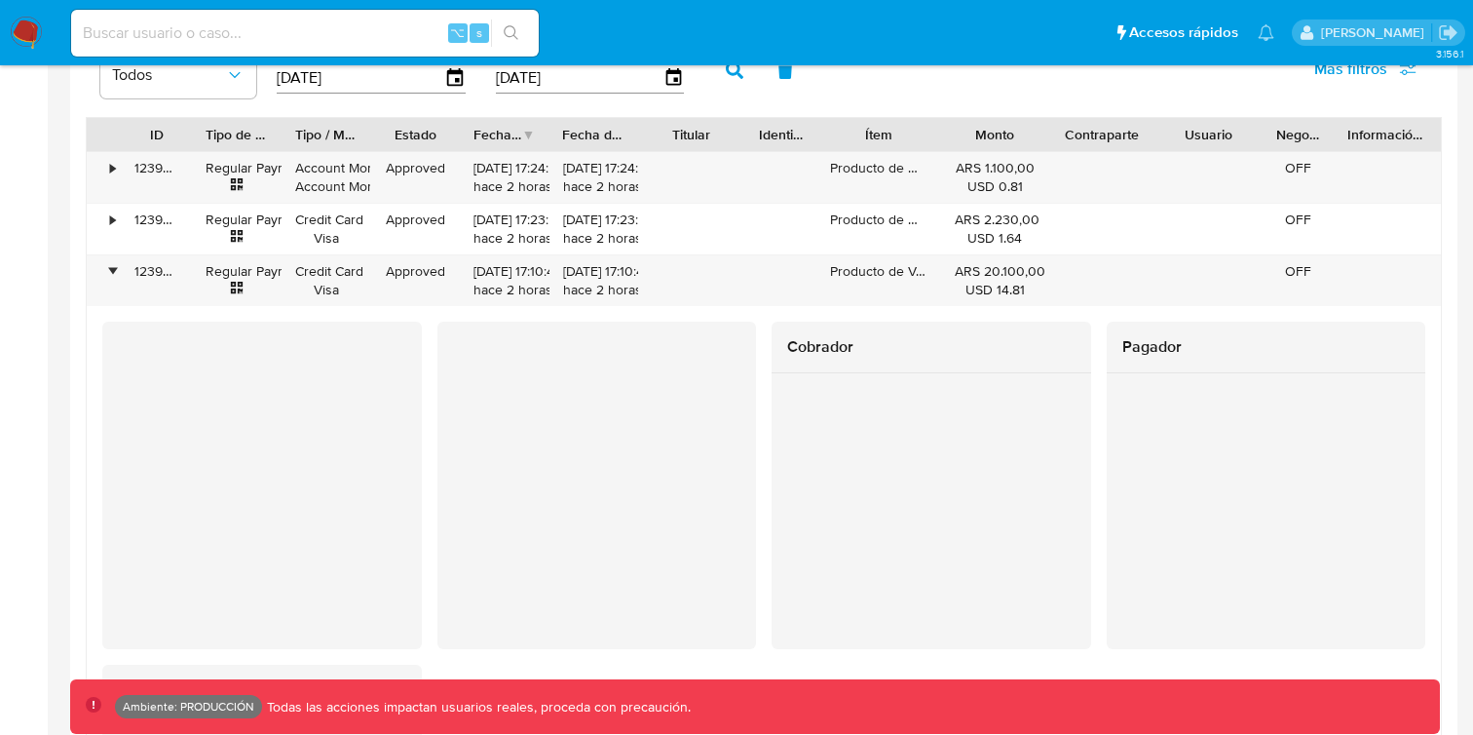
scroll to position [1842, 0]
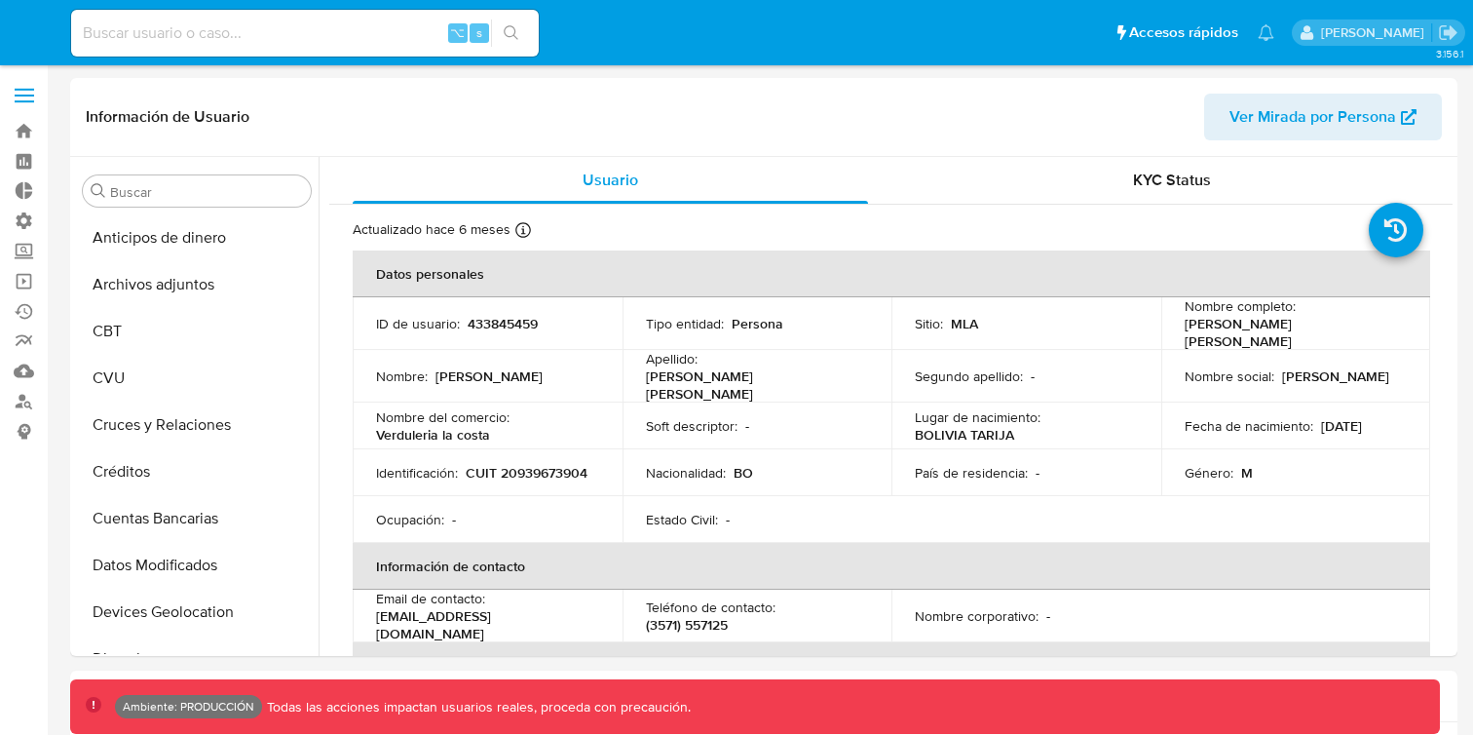
select select "10"
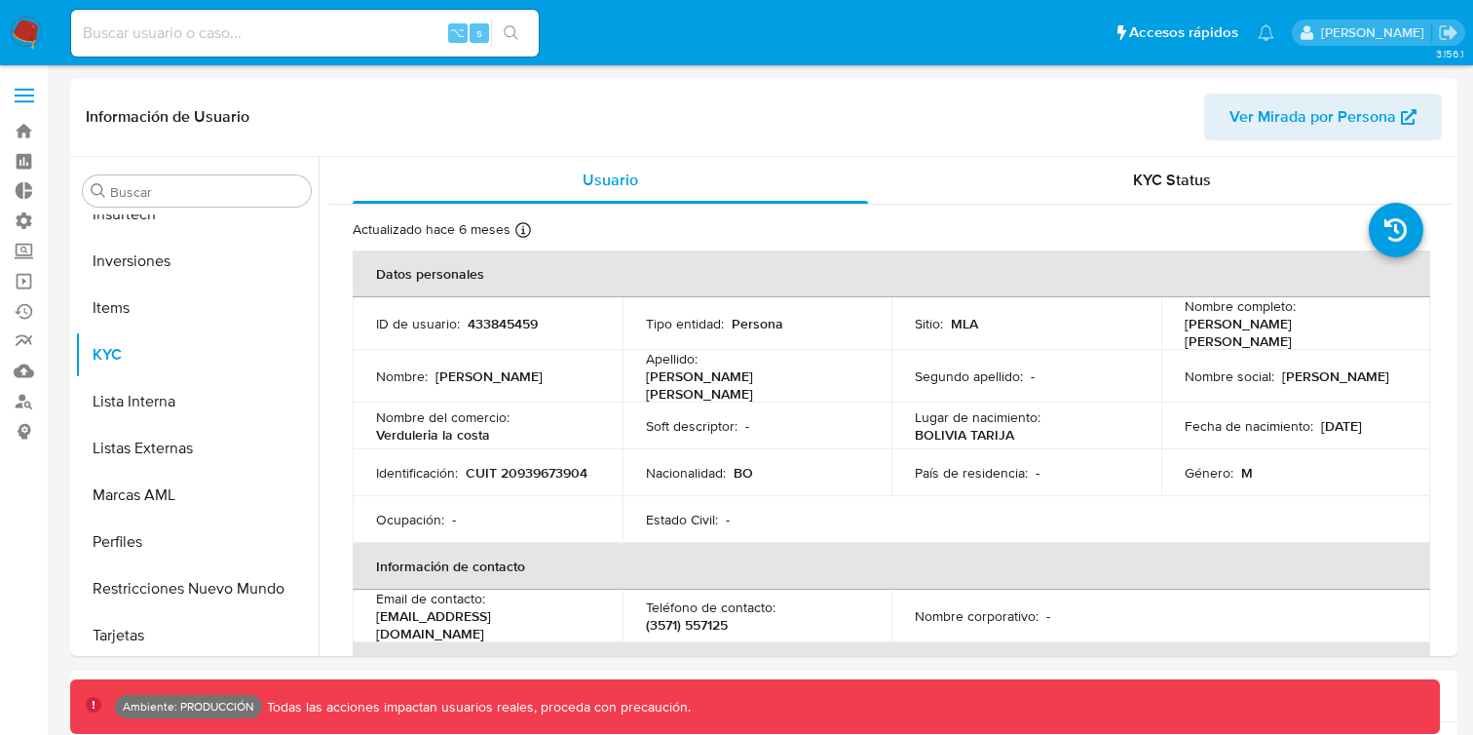
scroll to position [917, 0]
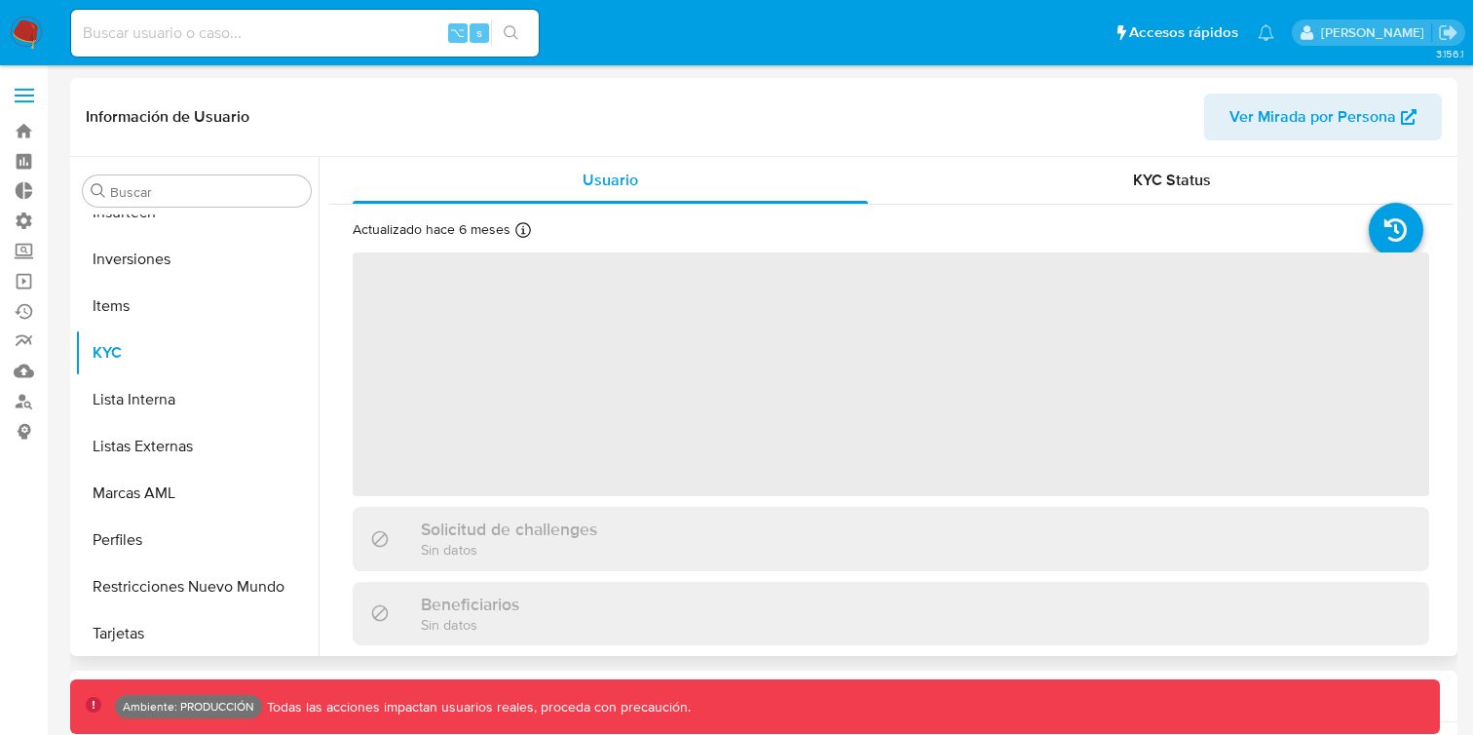
scroll to position [917, 0]
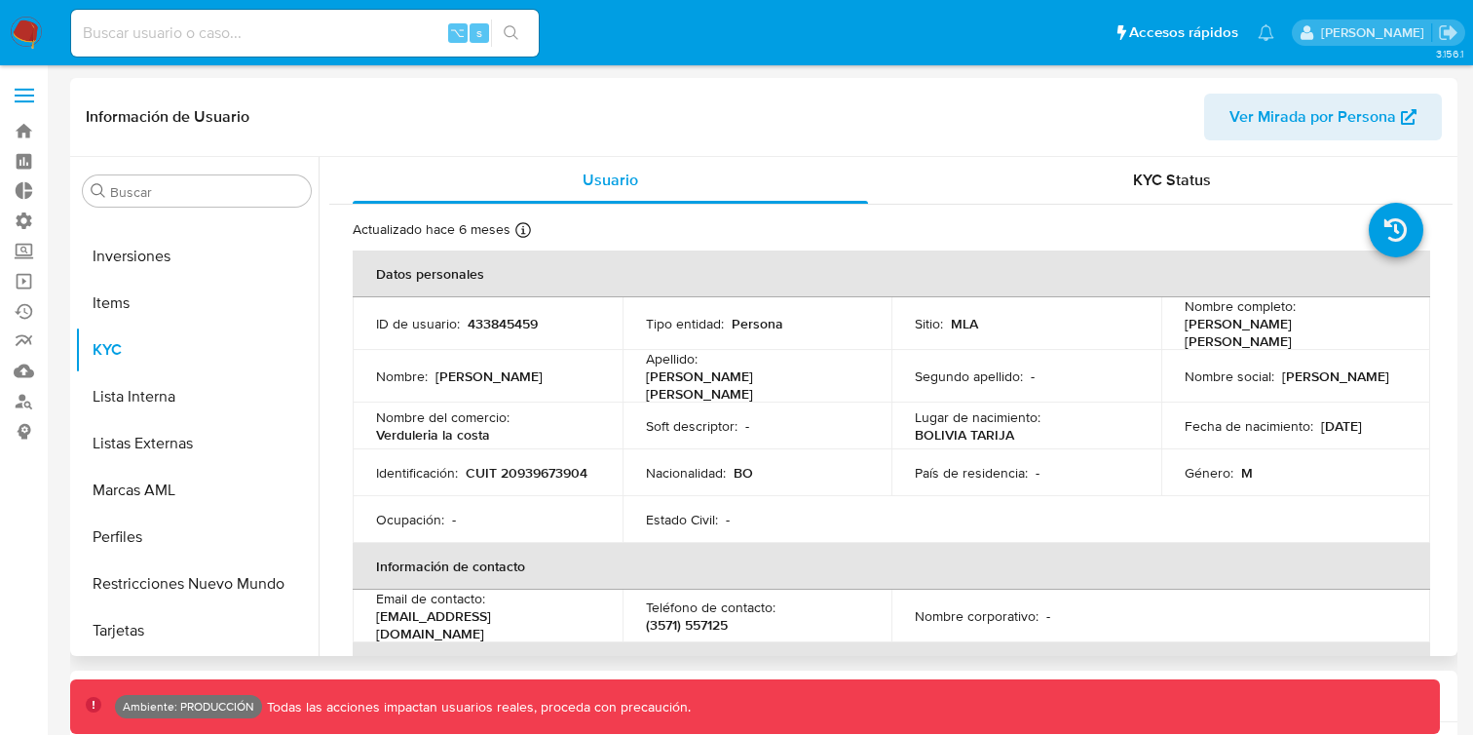
select select "10"
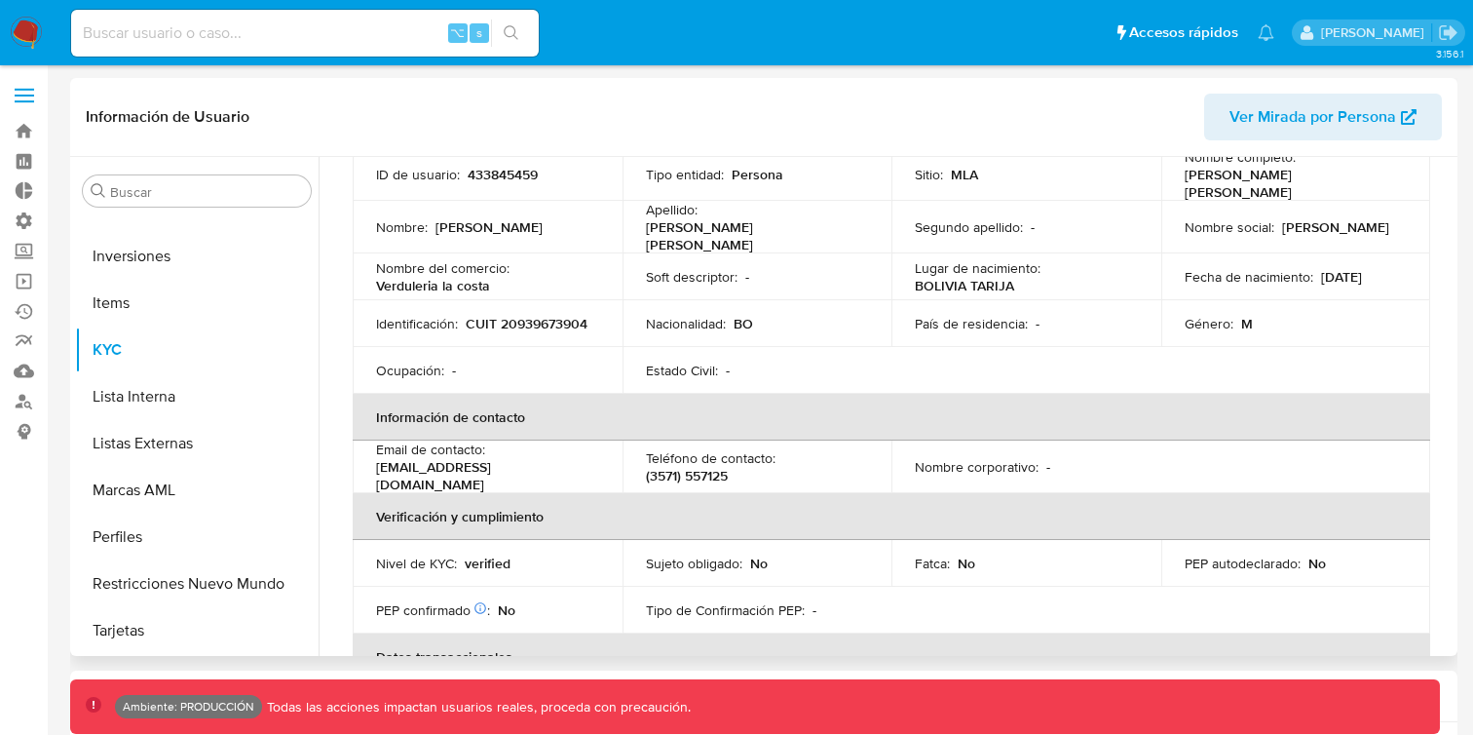
scroll to position [57, 0]
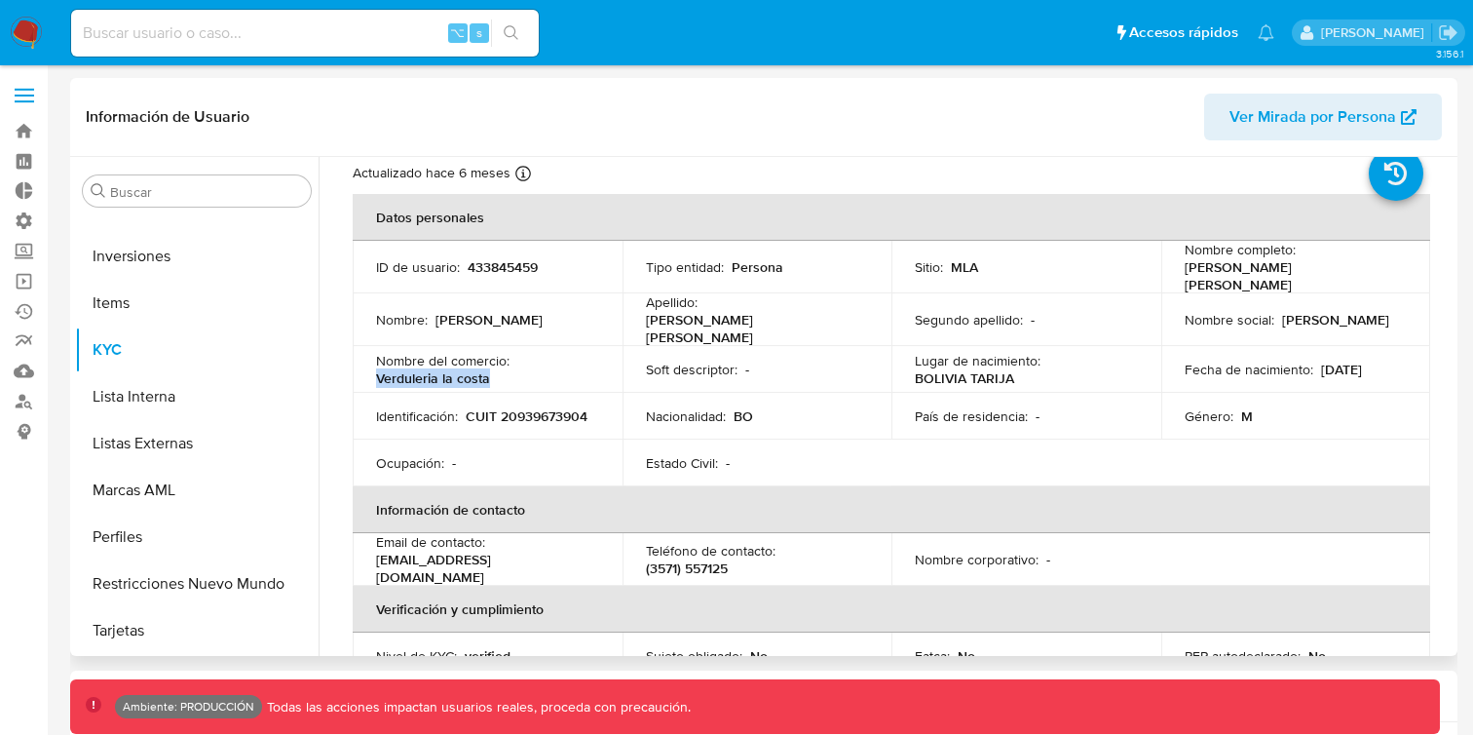
drag, startPoint x: 510, startPoint y: 374, endPoint x: 356, endPoint y: 371, distance: 154.0
click at [355, 371] on td "Nombre del comercio : Verduleria la costa" at bounding box center [488, 369] width 270 height 47
copy p "Verduleria la costa"
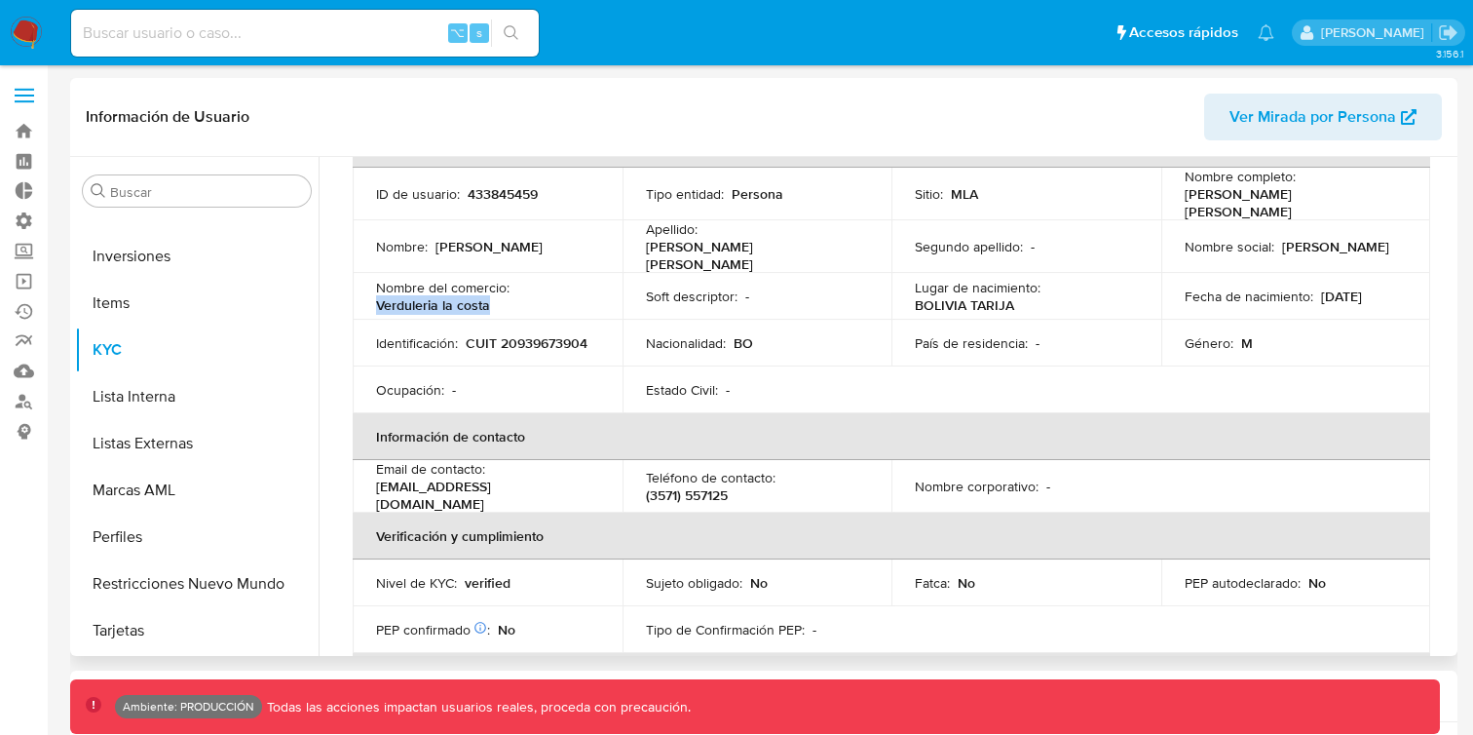
scroll to position [126, 0]
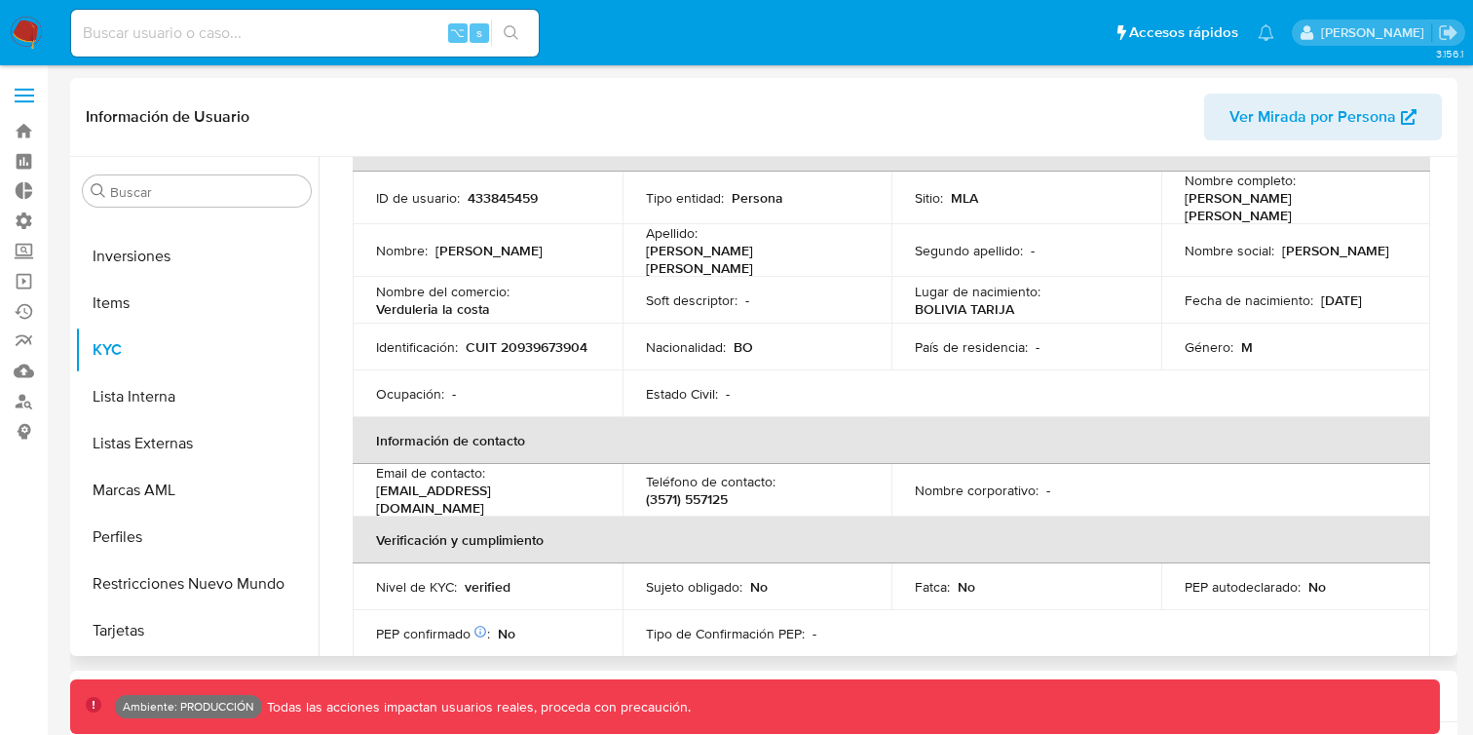
click at [531, 488] on p "segoviafernandezjose@gmail.com" at bounding box center [483, 498] width 215 height 35
click at [542, 488] on p "segoviafernandezjose@gmail.com" at bounding box center [483, 498] width 215 height 35
drag, startPoint x: 588, startPoint y: 488, endPoint x: 367, endPoint y: 487, distance: 220.2
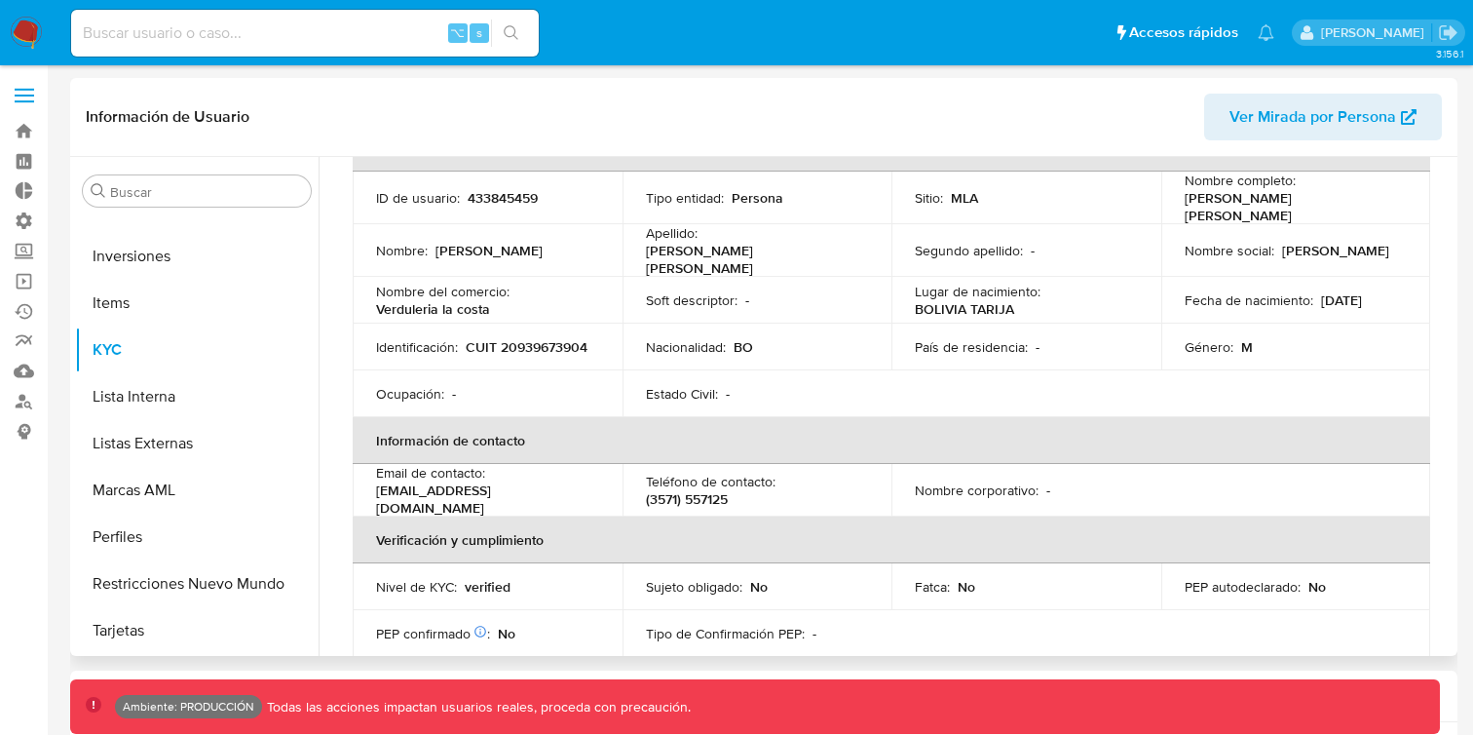
click at [366, 487] on td "Email de contacto : segoviafernandezjose@gmail.com" at bounding box center [488, 490] width 270 height 53
copy p "segoviafernandezjose@gmail.com"
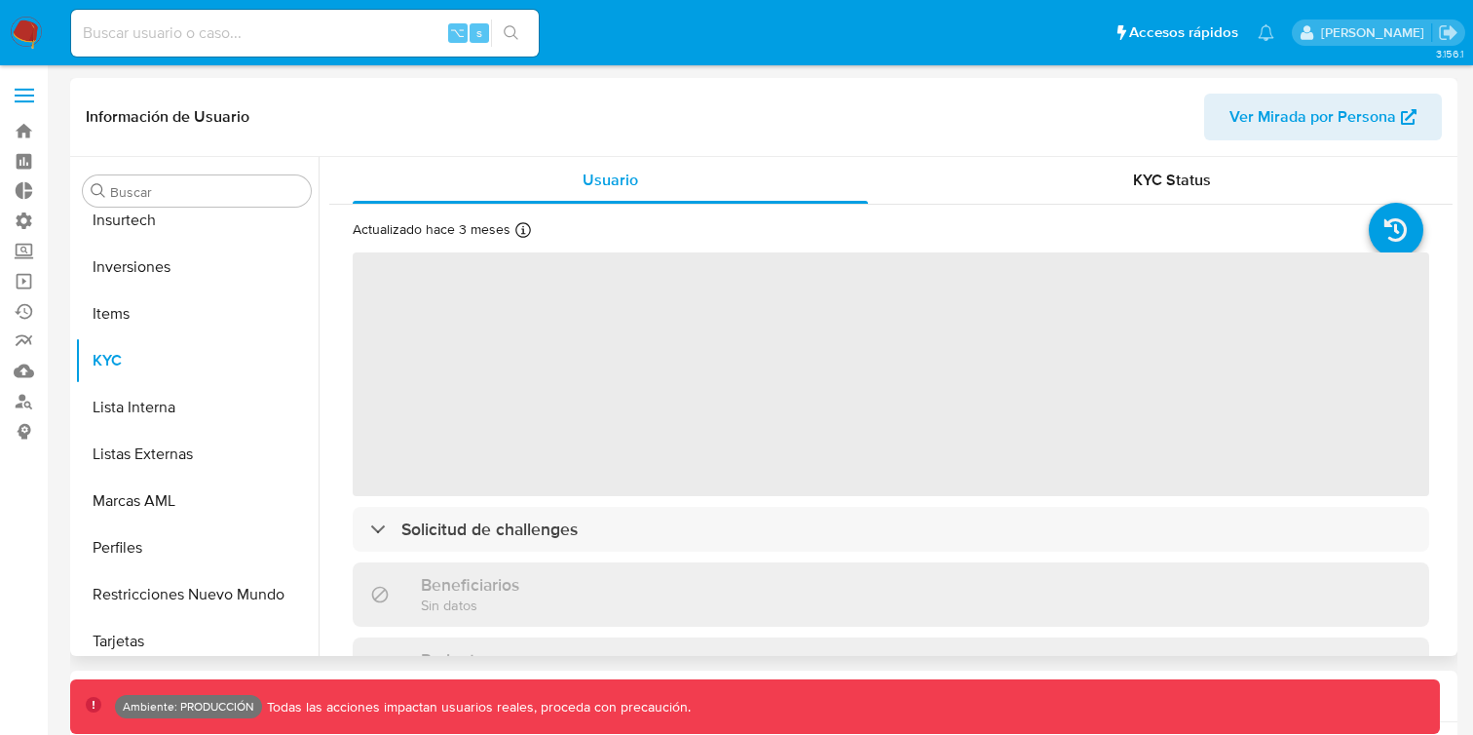
scroll to position [917, 0]
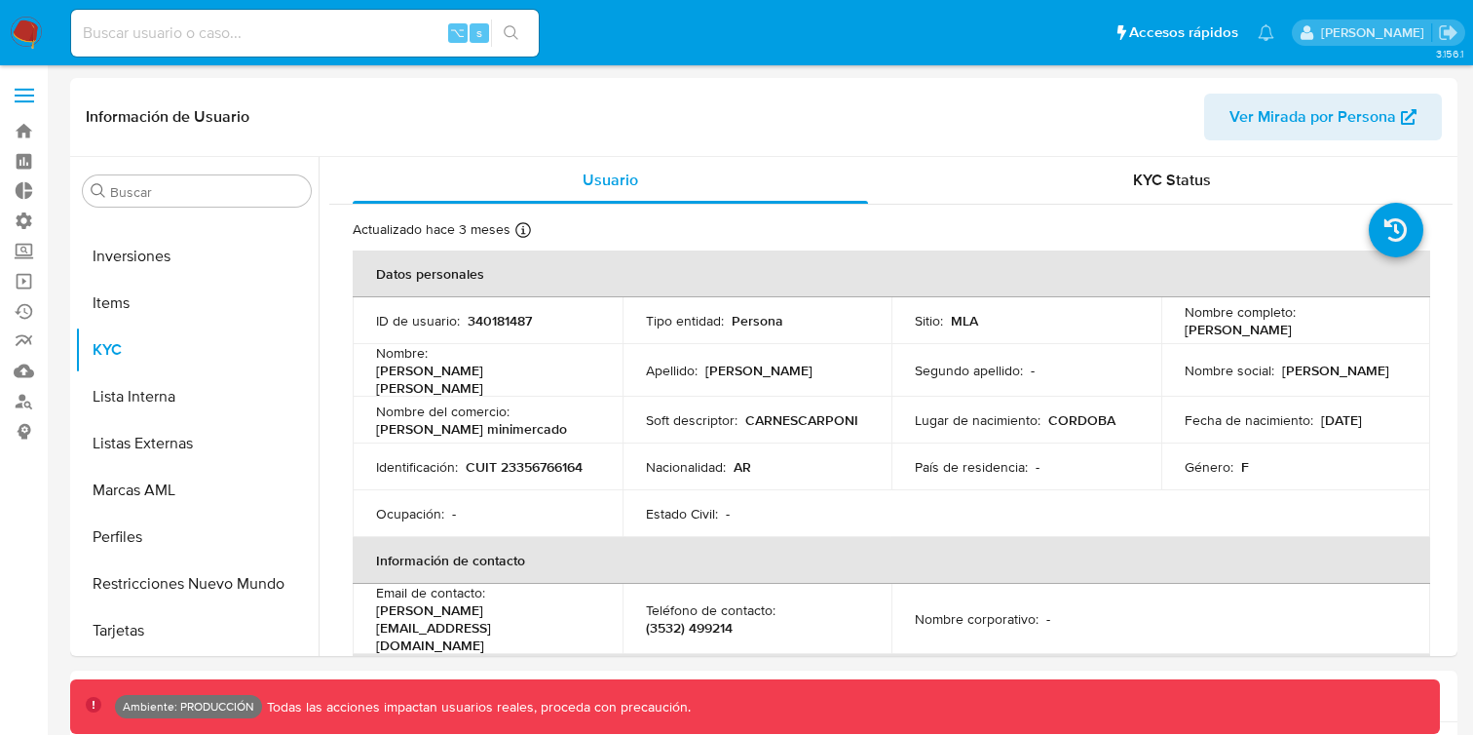
select select "10"
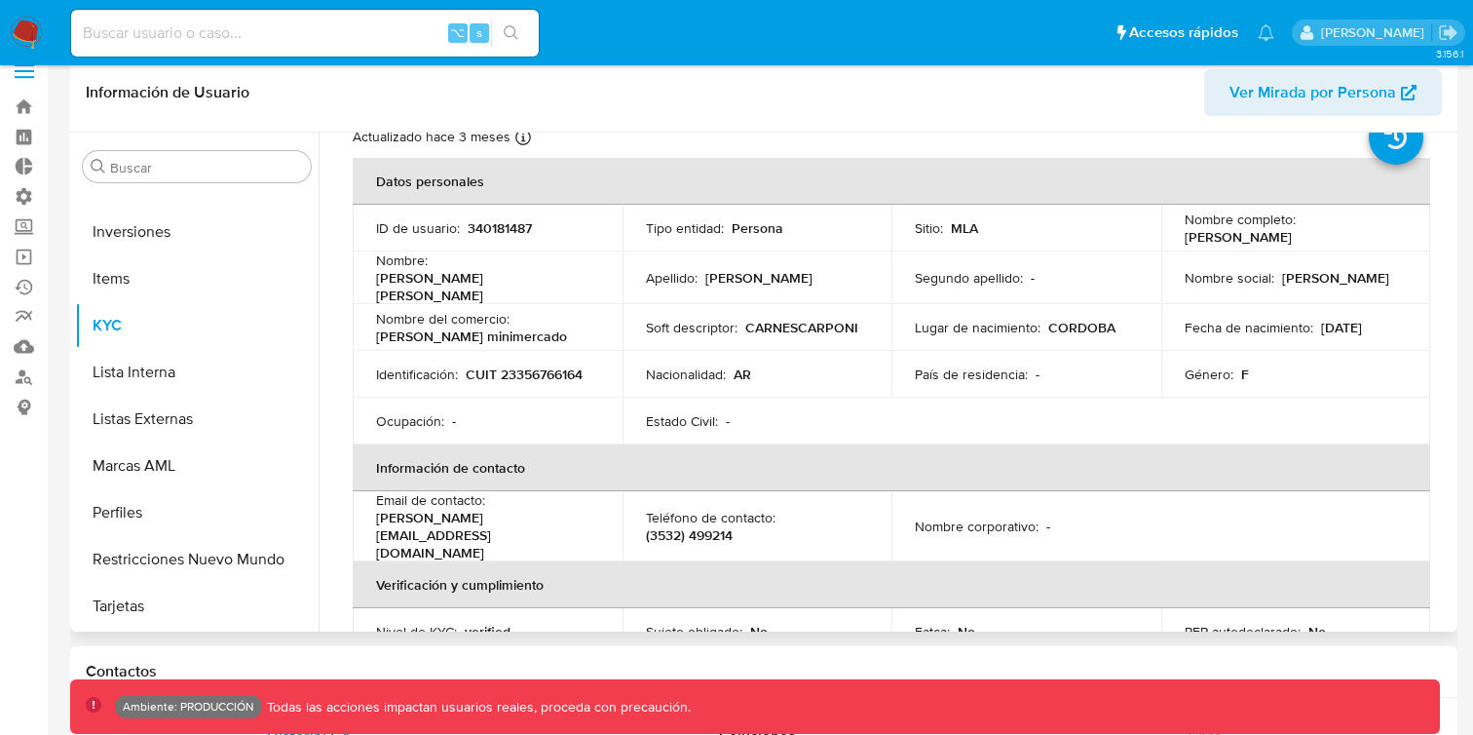
scroll to position [224, 0]
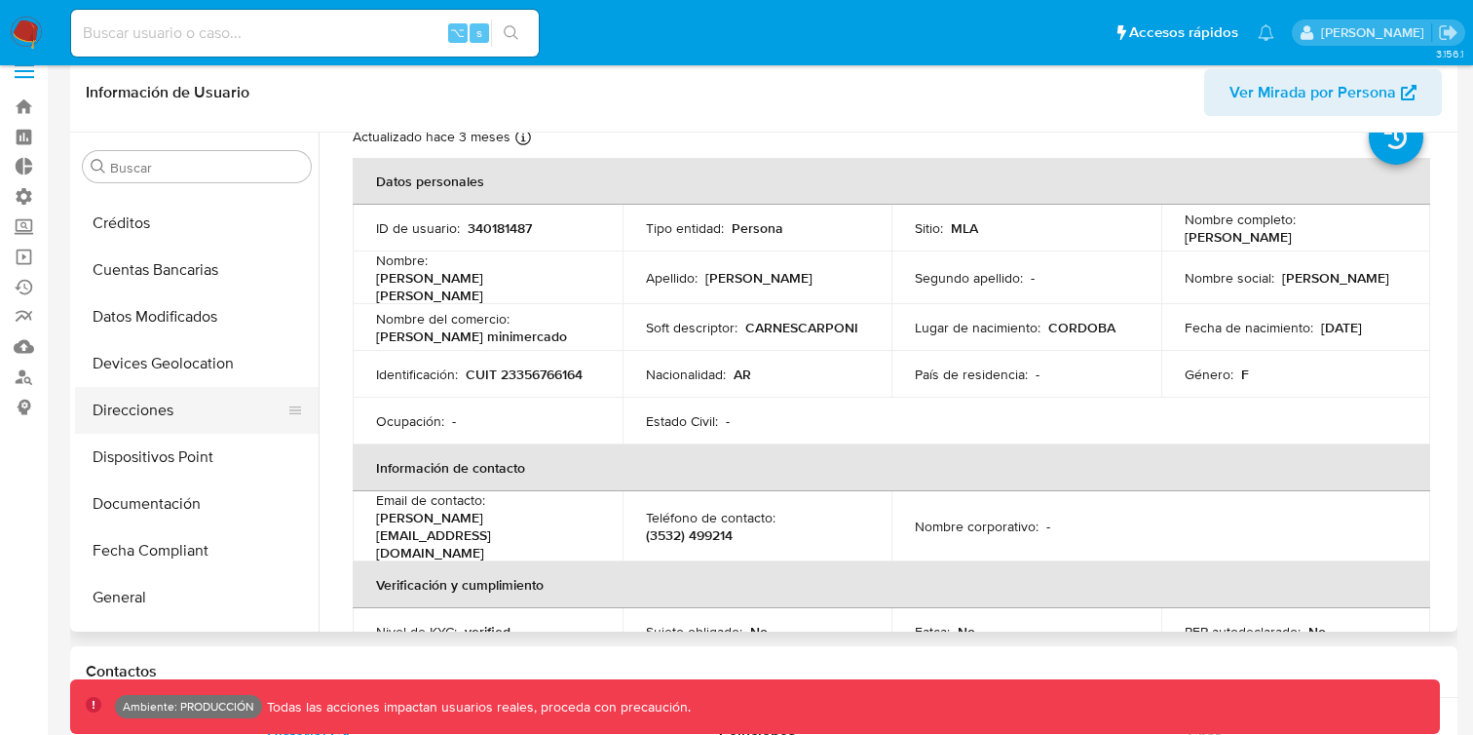
click at [191, 427] on button "Direcciones" at bounding box center [189, 410] width 228 height 47
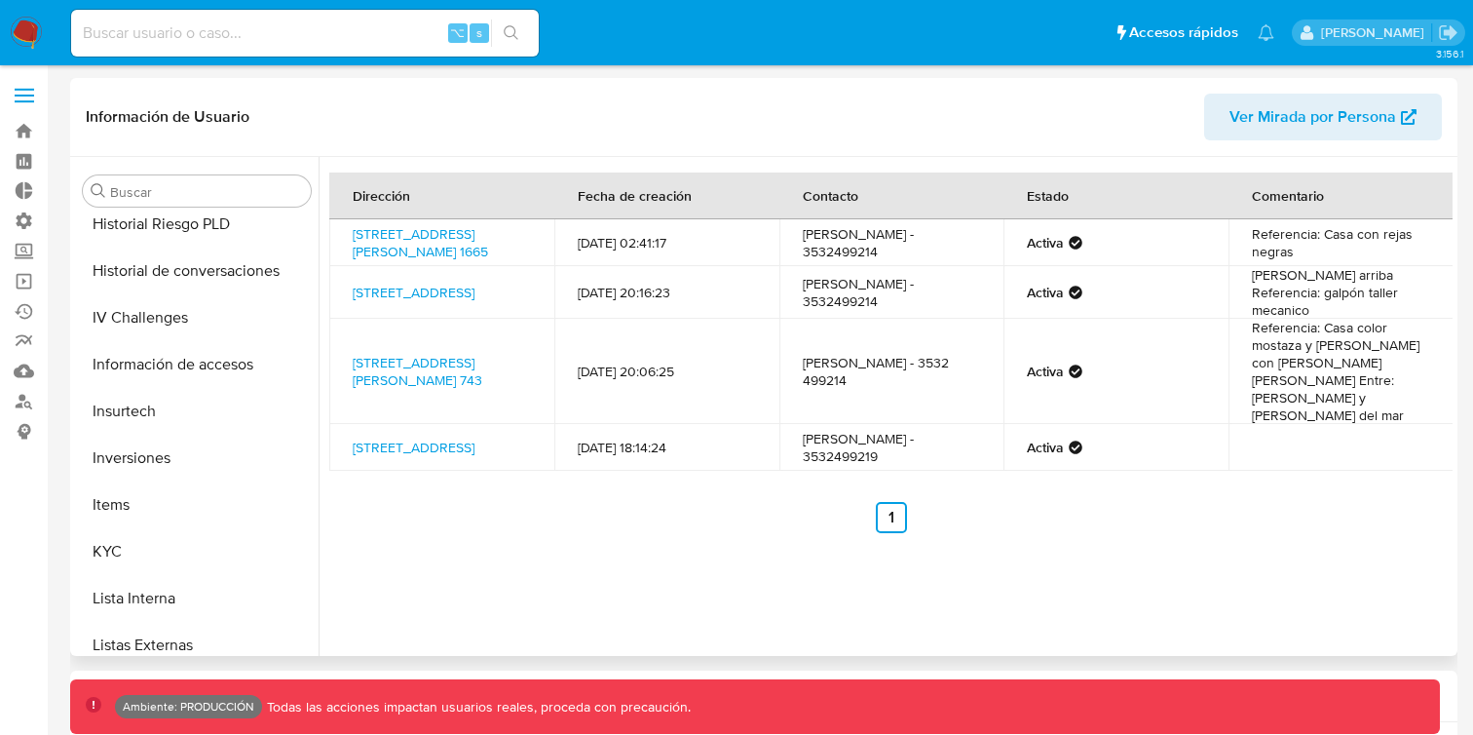
scroll to position [739, 0]
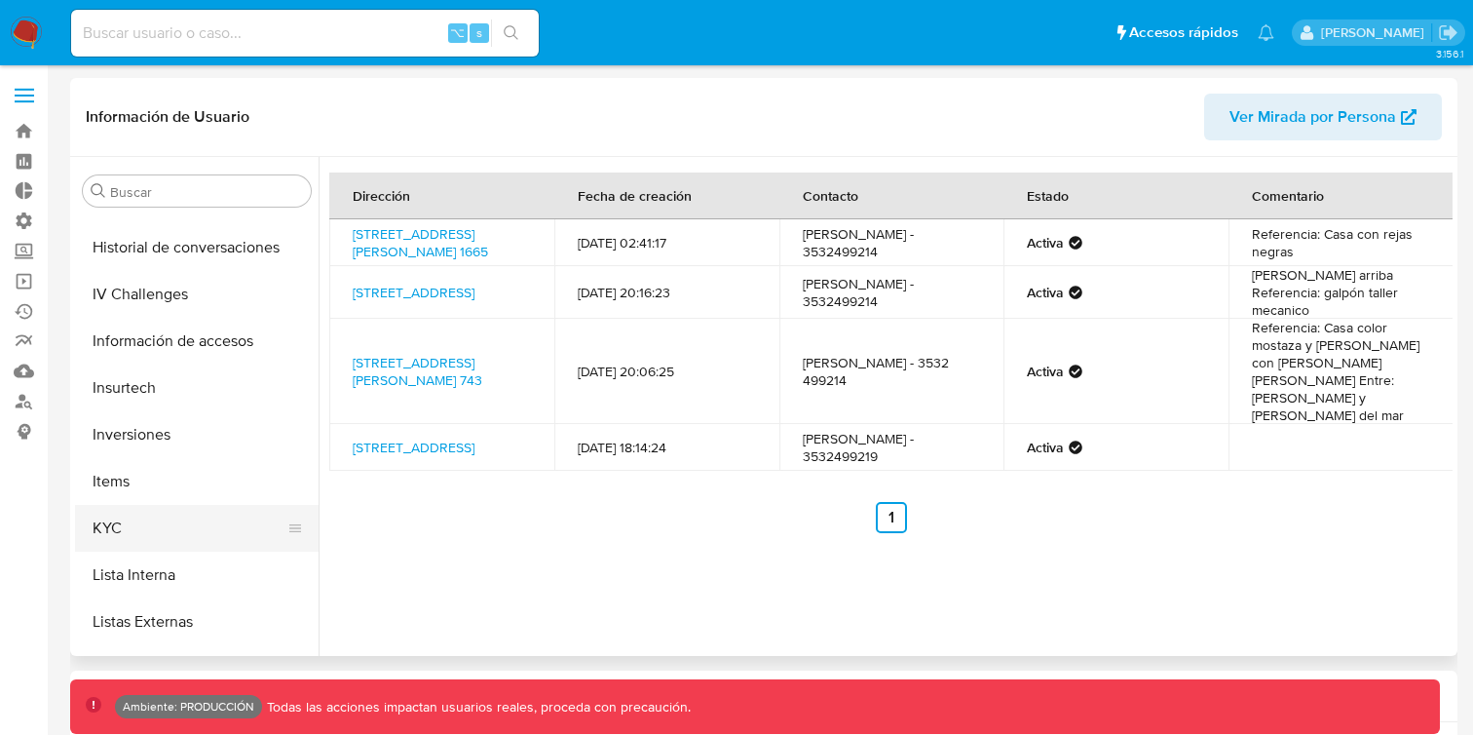
click at [199, 537] on button "KYC" at bounding box center [189, 528] width 228 height 47
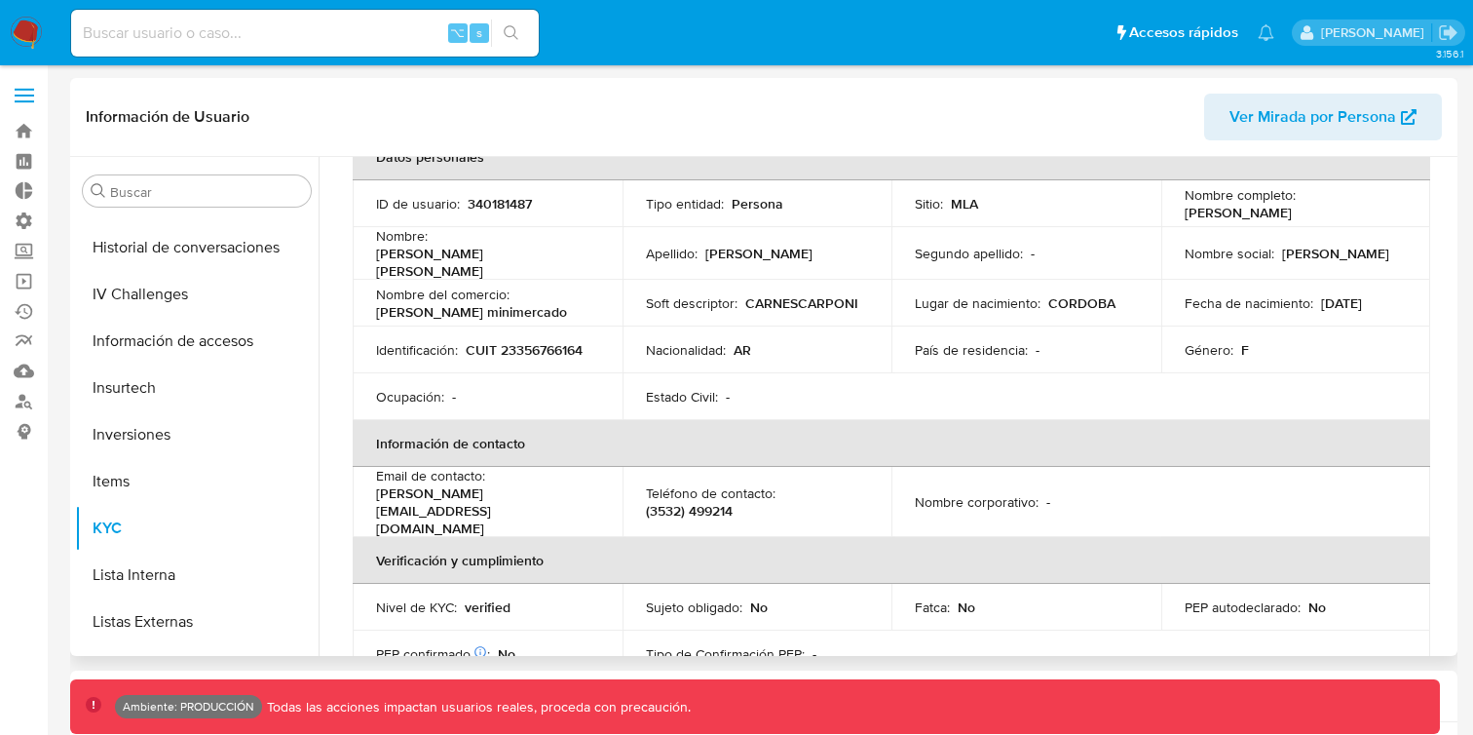
scroll to position [115, 0]
drag, startPoint x: 583, startPoint y: 315, endPoint x: 366, endPoint y: 310, distance: 216.4
click at [366, 310] on td "Nombre del comercio : [PERSON_NAME] minimercado" at bounding box center [488, 305] width 270 height 47
copy p "[PERSON_NAME] minimercado"
click at [453, 498] on p "[PERSON_NAME][EMAIL_ADDRESS][DOMAIN_NAME]" at bounding box center [483, 512] width 215 height 53
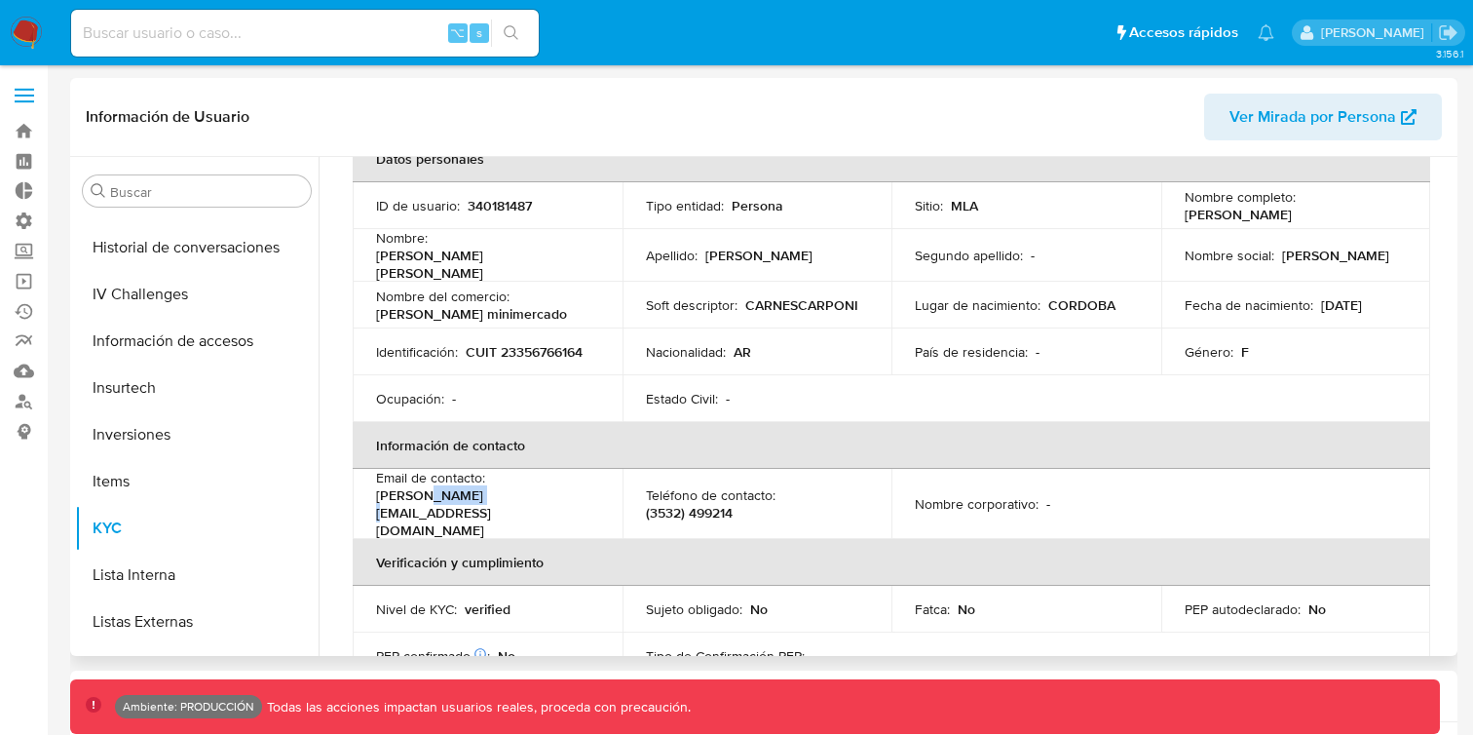
click at [453, 498] on p "[PERSON_NAME][EMAIL_ADDRESS][DOMAIN_NAME]" at bounding box center [483, 512] width 215 height 53
click at [548, 504] on td "Email de contacto : [PERSON_NAME][EMAIL_ADDRESS][DOMAIN_NAME]" at bounding box center [488, 504] width 270 height 70
drag, startPoint x: 548, startPoint y: 494, endPoint x: 373, endPoint y: 492, distance: 174.4
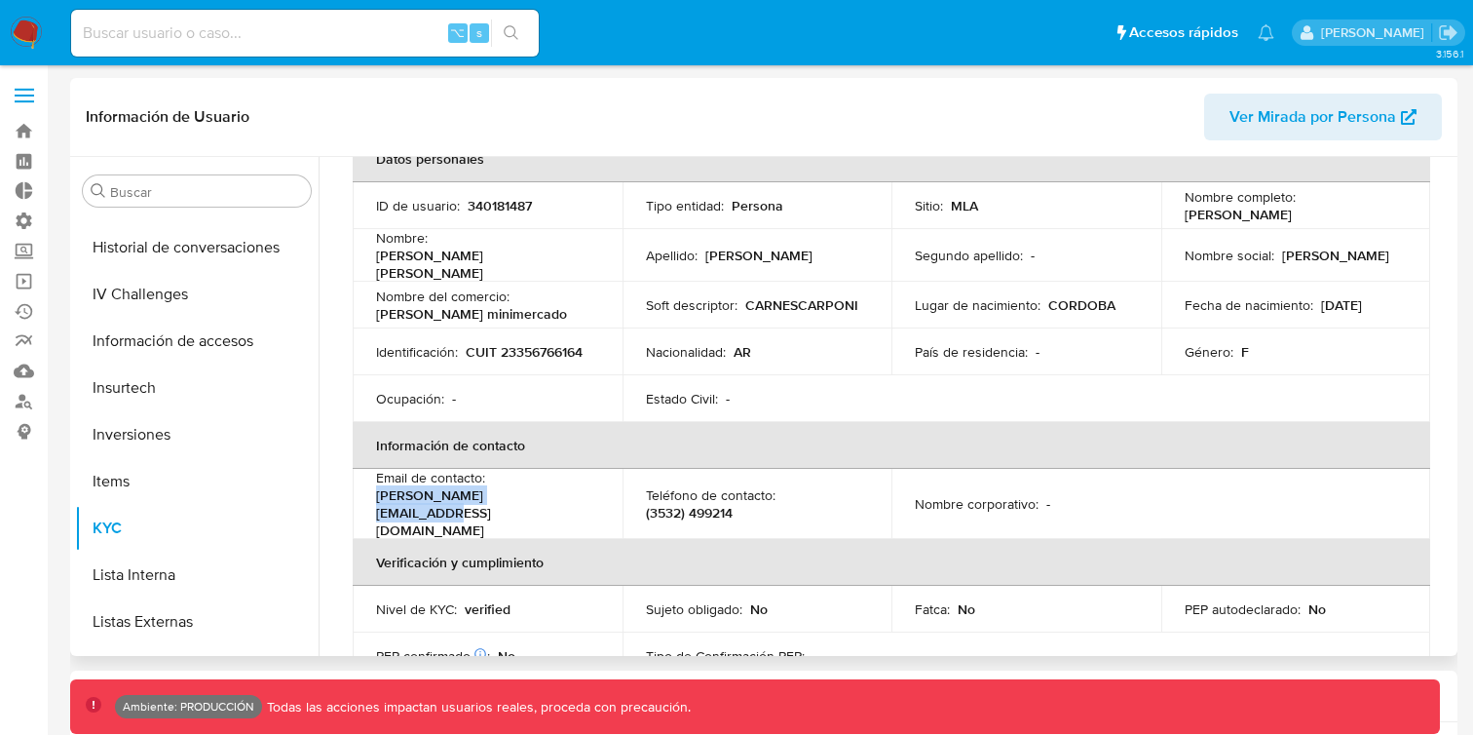
click at [373, 492] on td "Email de contacto : [PERSON_NAME][EMAIL_ADDRESS][DOMAIN_NAME]" at bounding box center [488, 504] width 270 height 70
copy p "[PERSON_NAME][EMAIL_ADDRESS][DOMAIN_NAME]"
